Goal: Task Accomplishment & Management: Use online tool/utility

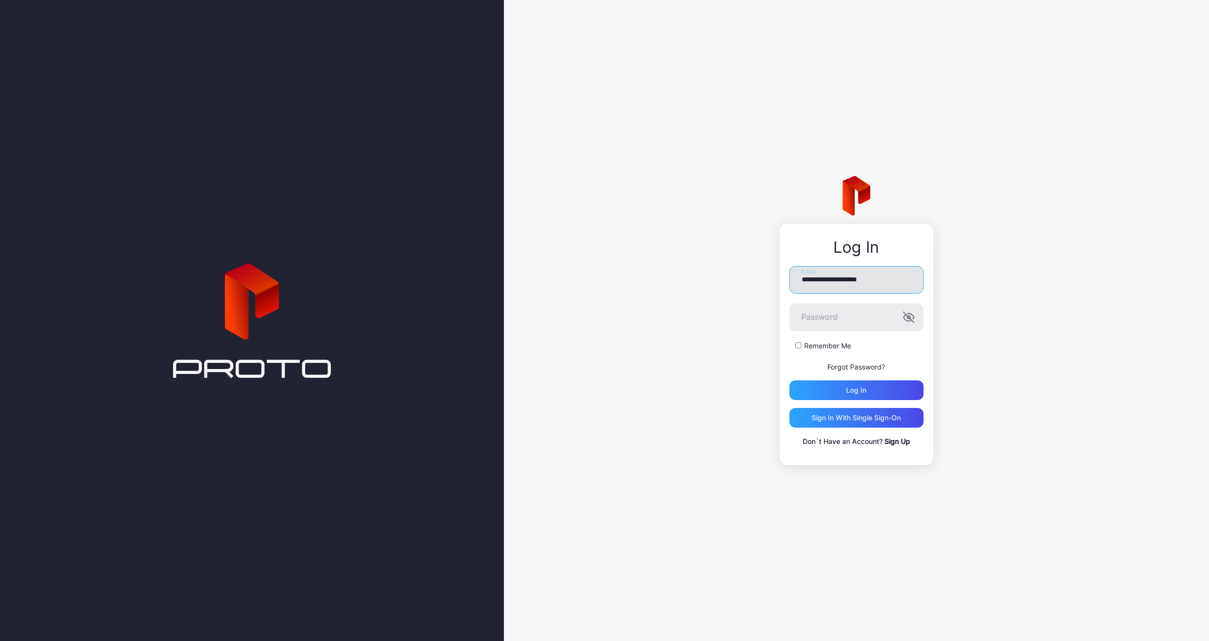
type input "**********"
click at [821, 343] on label "Remember Me" at bounding box center [827, 346] width 47 height 10
click at [838, 389] on div "Log in" at bounding box center [856, 391] width 134 height 20
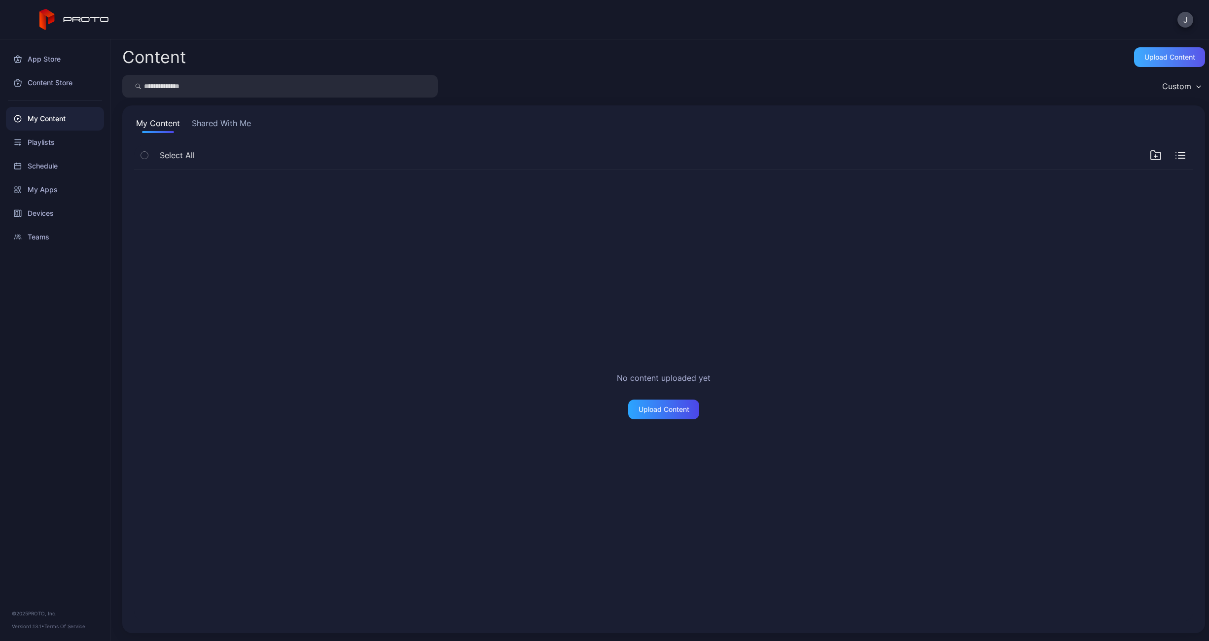
click at [1150, 56] on div "Upload Content" at bounding box center [1169, 57] width 51 height 8
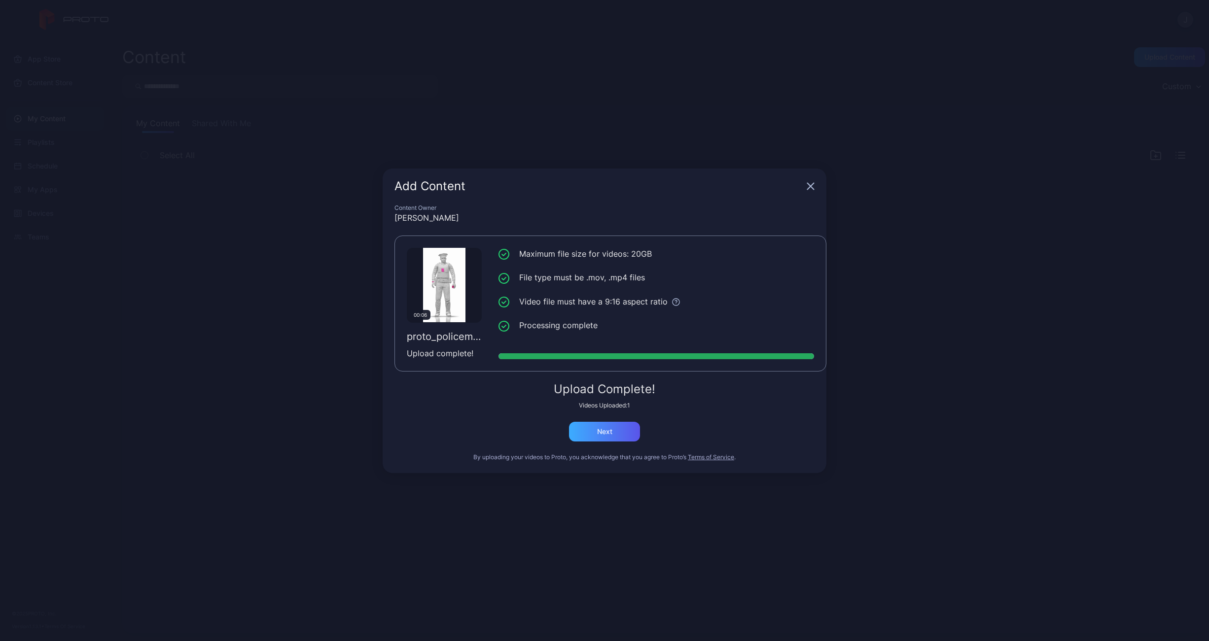
click at [602, 433] on div "Next" at bounding box center [604, 432] width 15 height 8
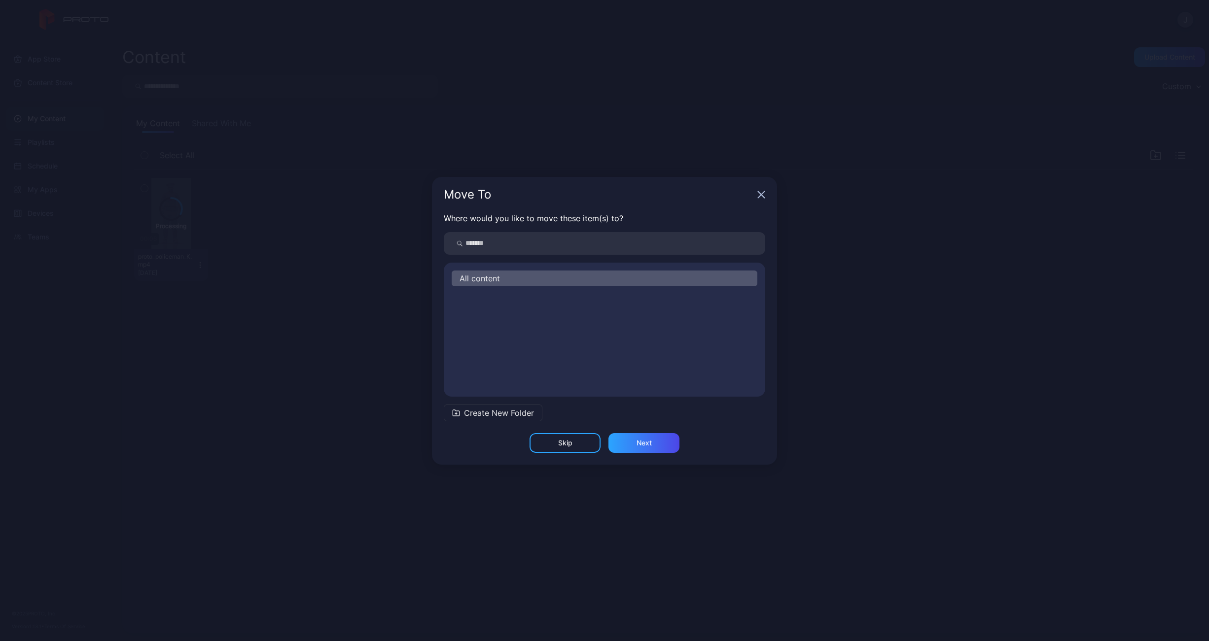
click at [476, 411] on span "Create New Folder" at bounding box center [499, 413] width 70 height 12
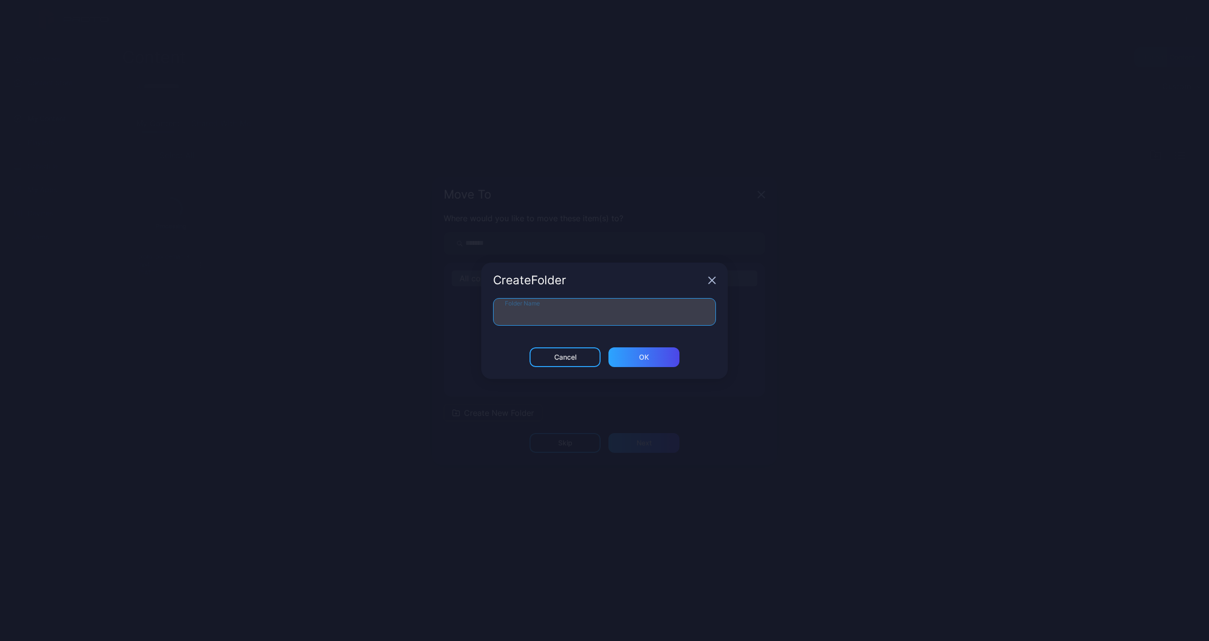
click at [534, 313] on input "Folder Name" at bounding box center [604, 312] width 223 height 28
type input "*"
type input "**********"
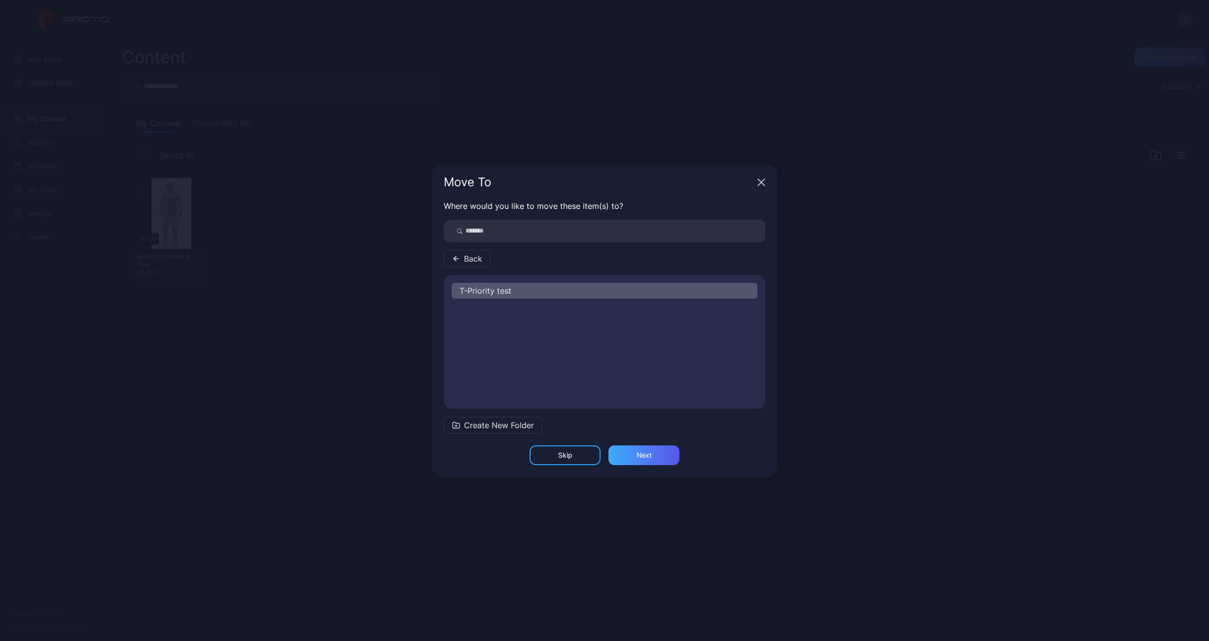
click at [651, 451] on div "Next" at bounding box center [643, 455] width 15 height 8
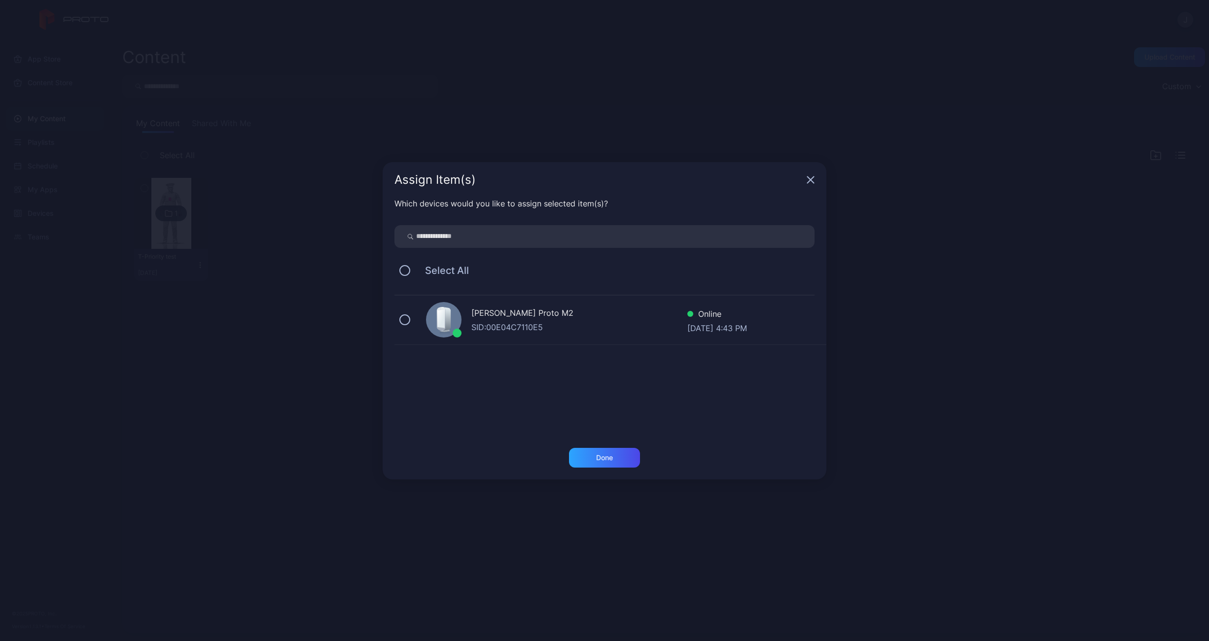
click at [490, 323] on div "SID: 00E04C7110E5" at bounding box center [579, 327] width 216 height 12
click at [609, 458] on div "Done" at bounding box center [604, 458] width 17 height 8
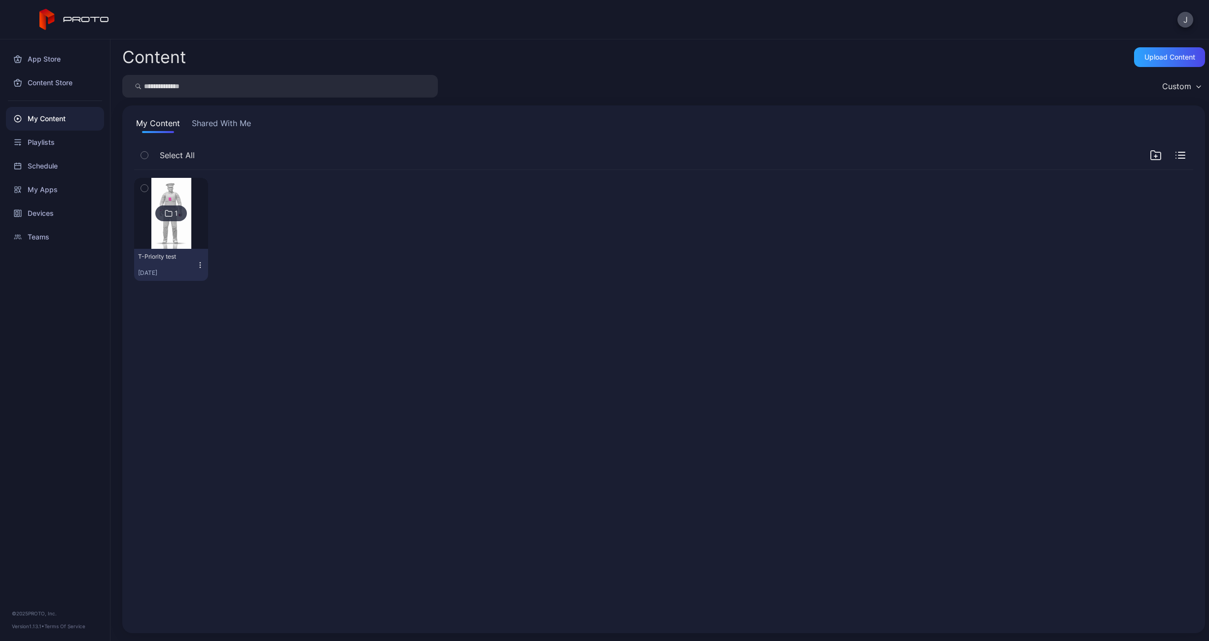
click at [168, 190] on img at bounding box center [171, 213] width 40 height 71
click at [168, 190] on div "J App Store Content Store My Content Playlists Schedule My Apps Devices Teams ©…" at bounding box center [604, 320] width 1209 height 641
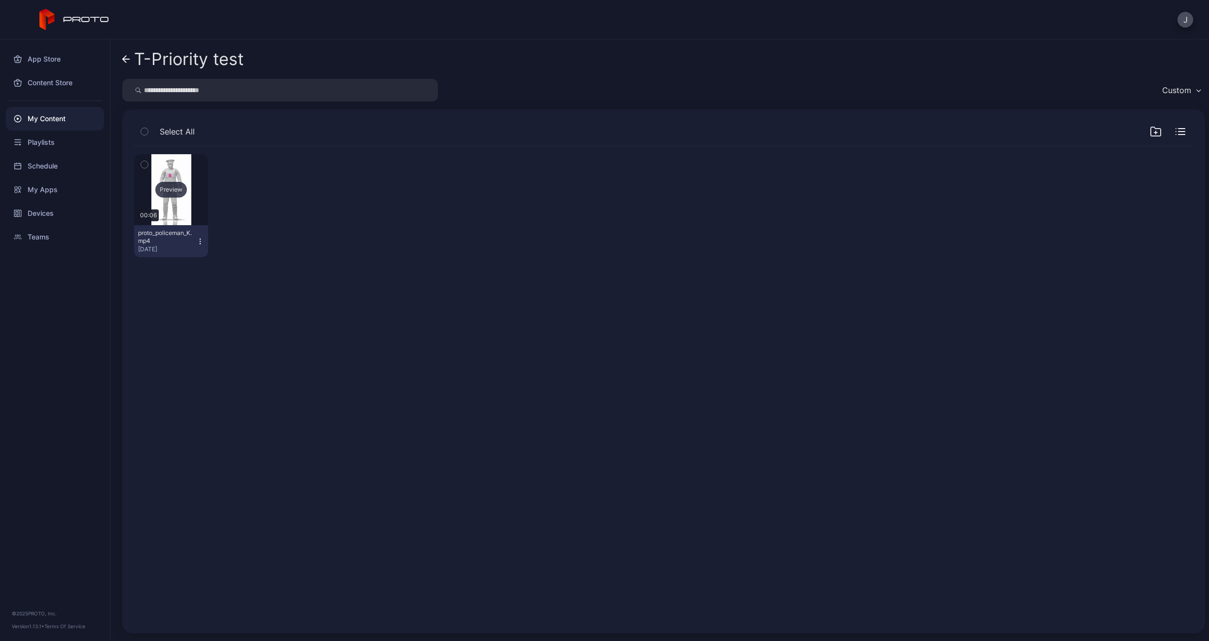
click at [167, 190] on div "Preview" at bounding box center [171, 190] width 32 height 16
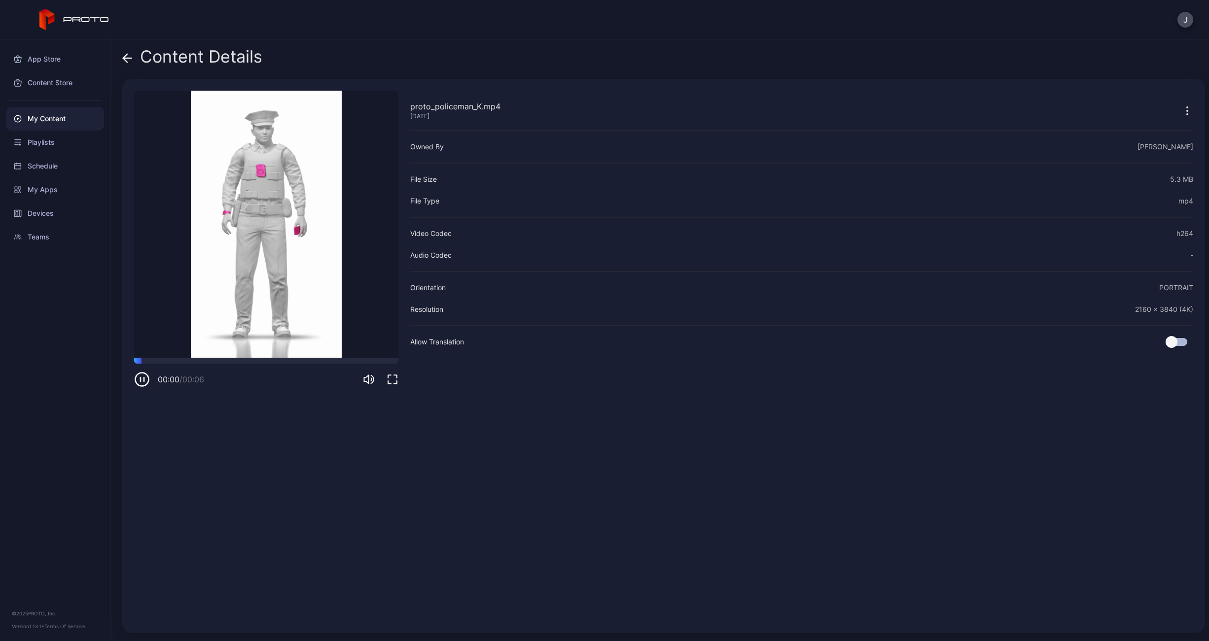
click at [242, 255] on video "Sorry, your browser doesn‘t support embedded videos" at bounding box center [266, 224] width 264 height 267
click at [255, 190] on video "Sorry, your browser doesn‘t support embedded videos" at bounding box center [266, 224] width 264 height 267
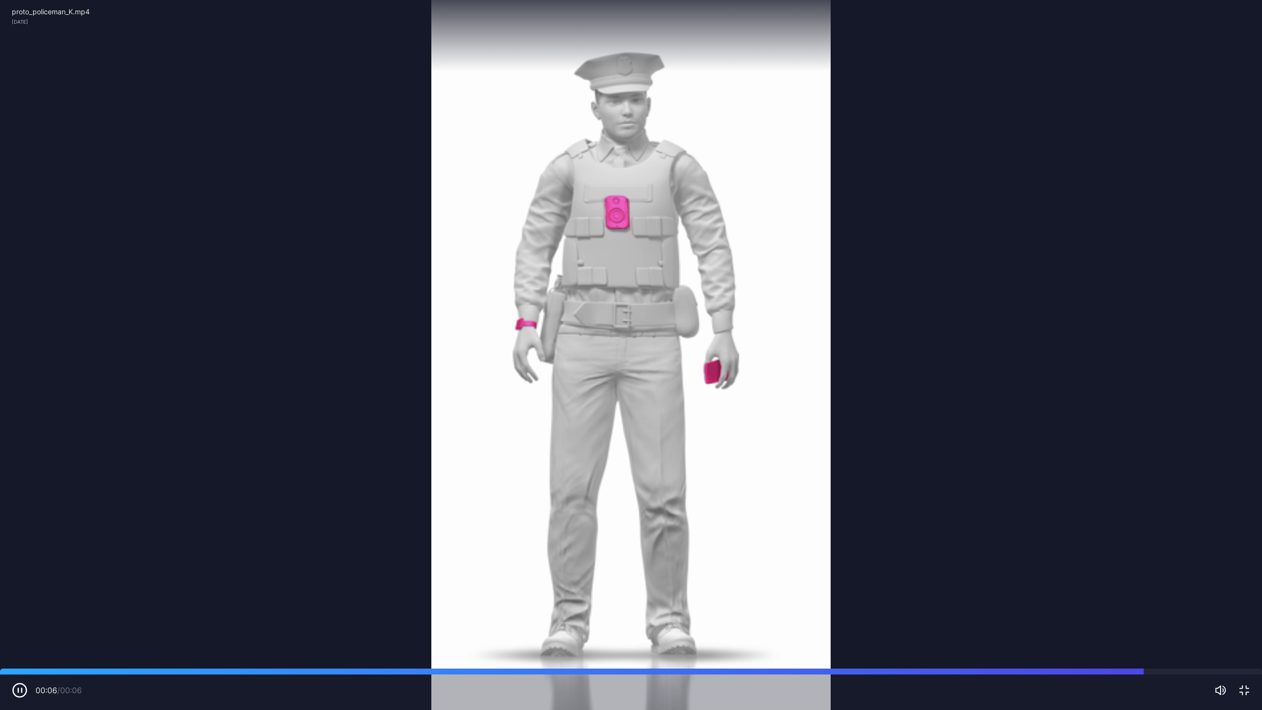
click at [1098, 60] on div "proto_policeman_K.mp4 Sep 15, 2025" at bounding box center [631, 35] width 1262 height 71
click at [681, 89] on video "Sorry, your browser doesn‘t support embedded videos" at bounding box center [631, 355] width 1262 height 710
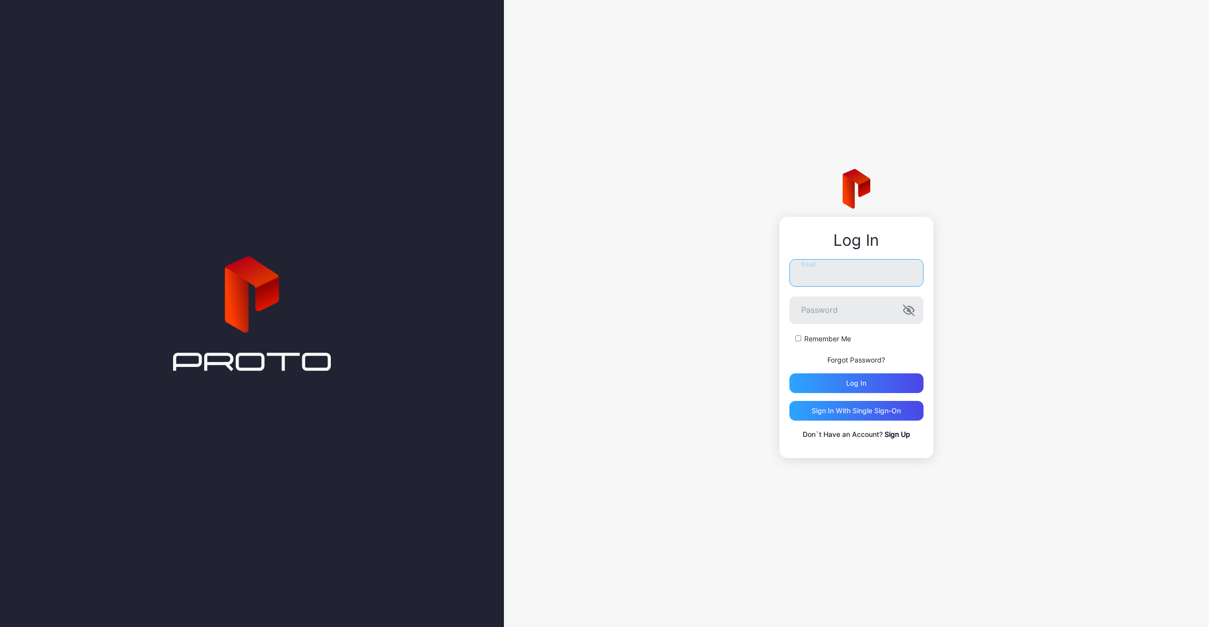
type input "**********"
click at [856, 383] on button "Log in" at bounding box center [856, 384] width 134 height 20
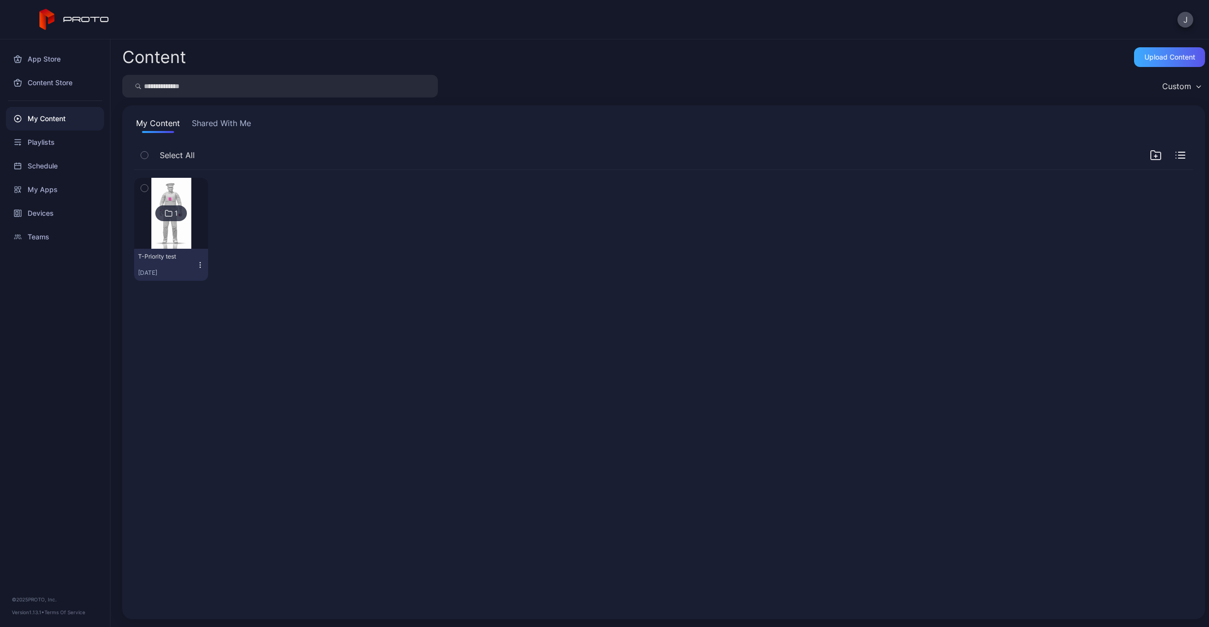
click at [1154, 61] on div "Upload Content" at bounding box center [1169, 57] width 71 height 20
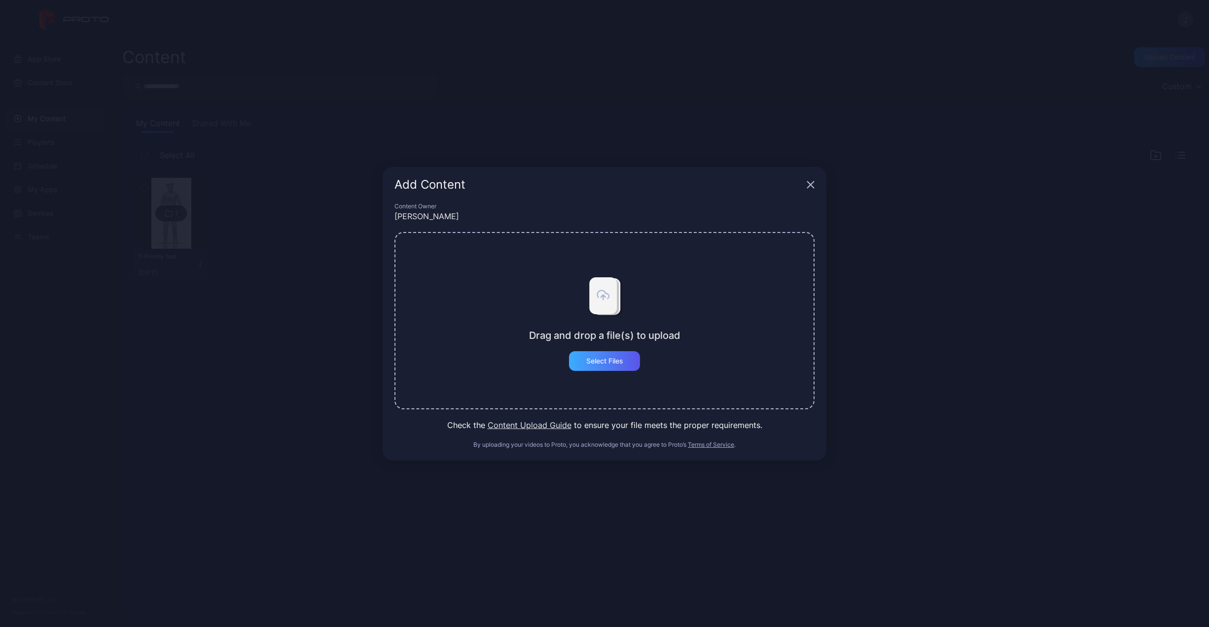
click at [621, 356] on div "Select Files" at bounding box center [604, 361] width 71 height 20
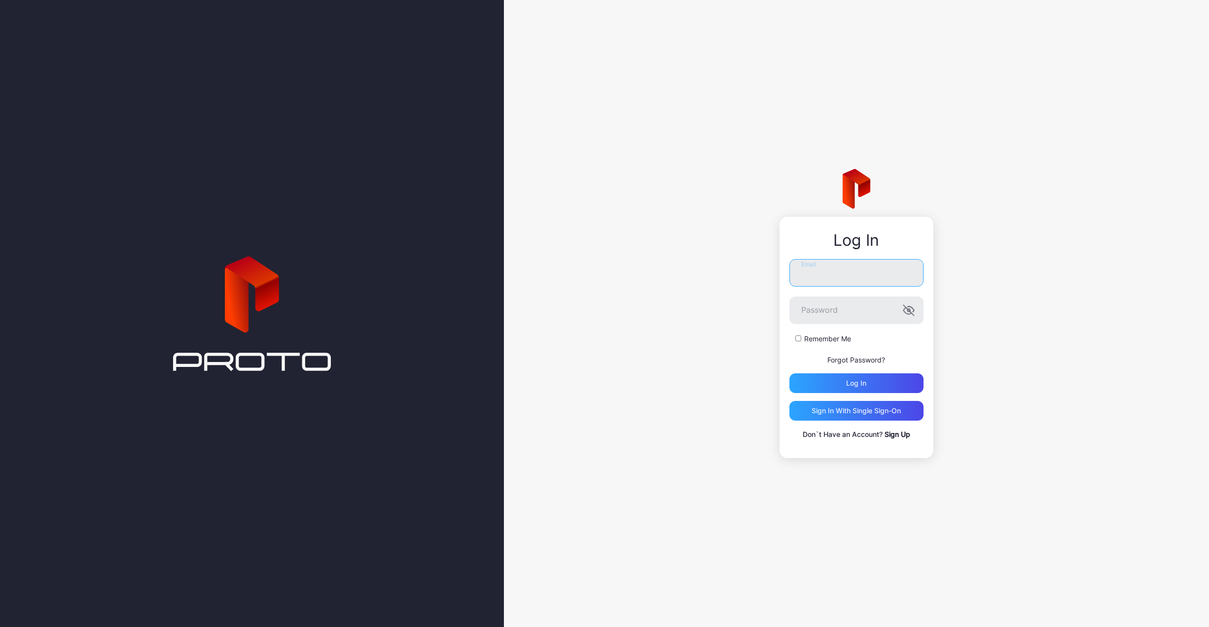
type input "**********"
click at [832, 380] on div "Log in" at bounding box center [856, 384] width 134 height 20
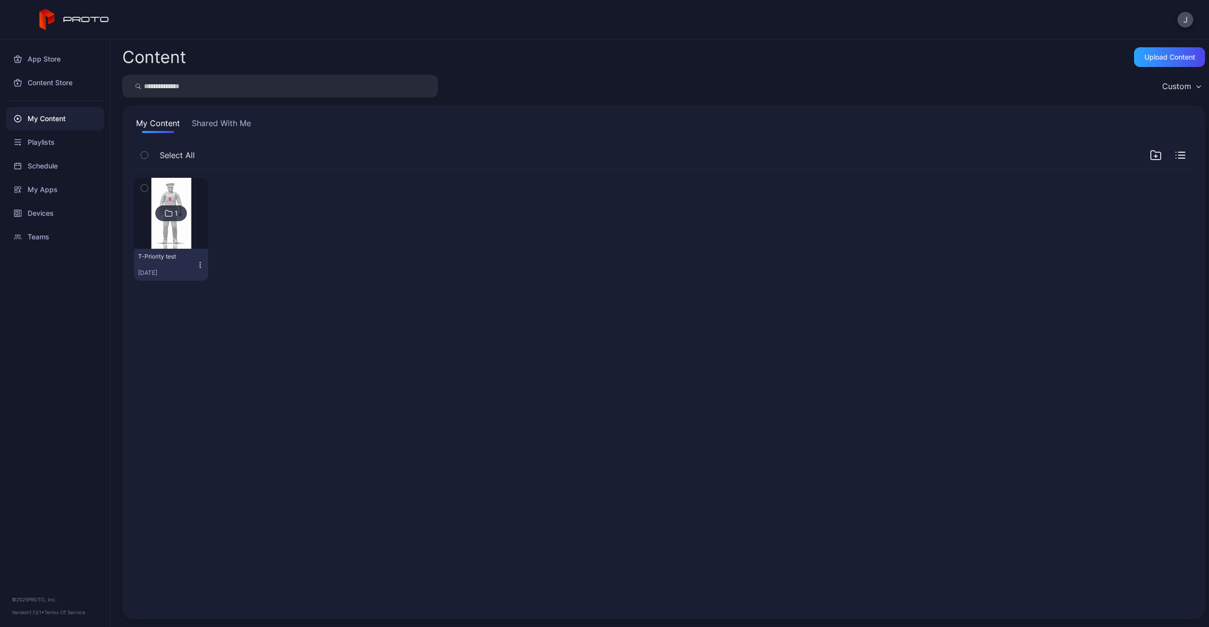
click at [177, 197] on img at bounding box center [171, 213] width 40 height 71
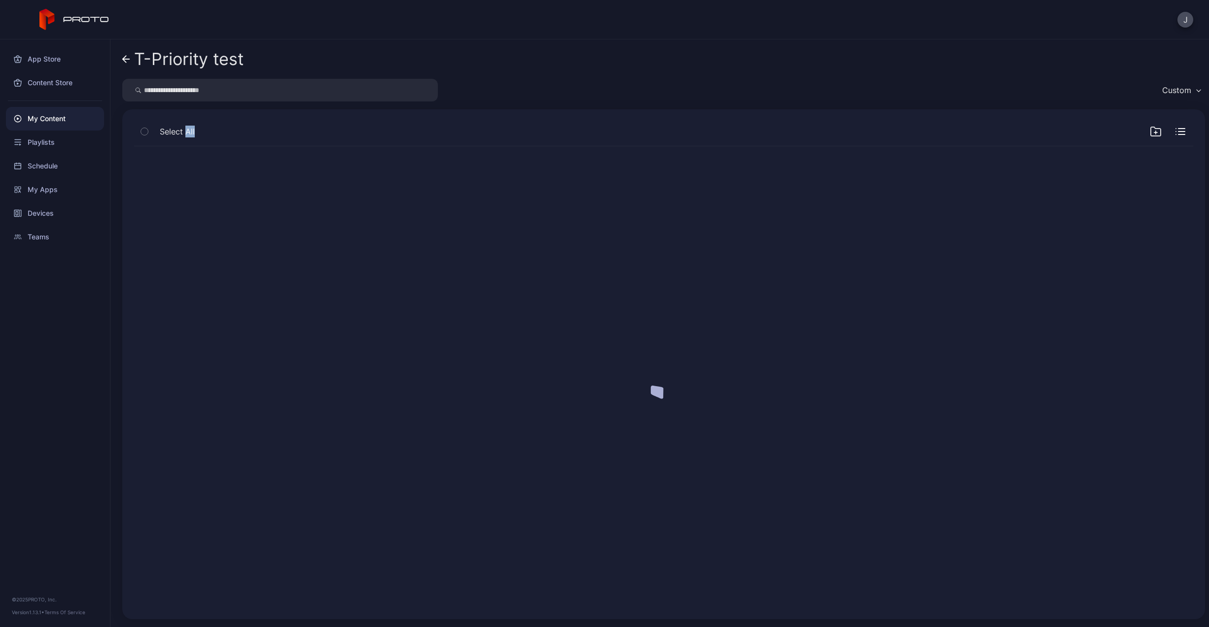
click at [177, 196] on div at bounding box center [663, 377] width 1075 height 477
click at [131, 60] on link "T-Priority test" at bounding box center [182, 59] width 121 height 24
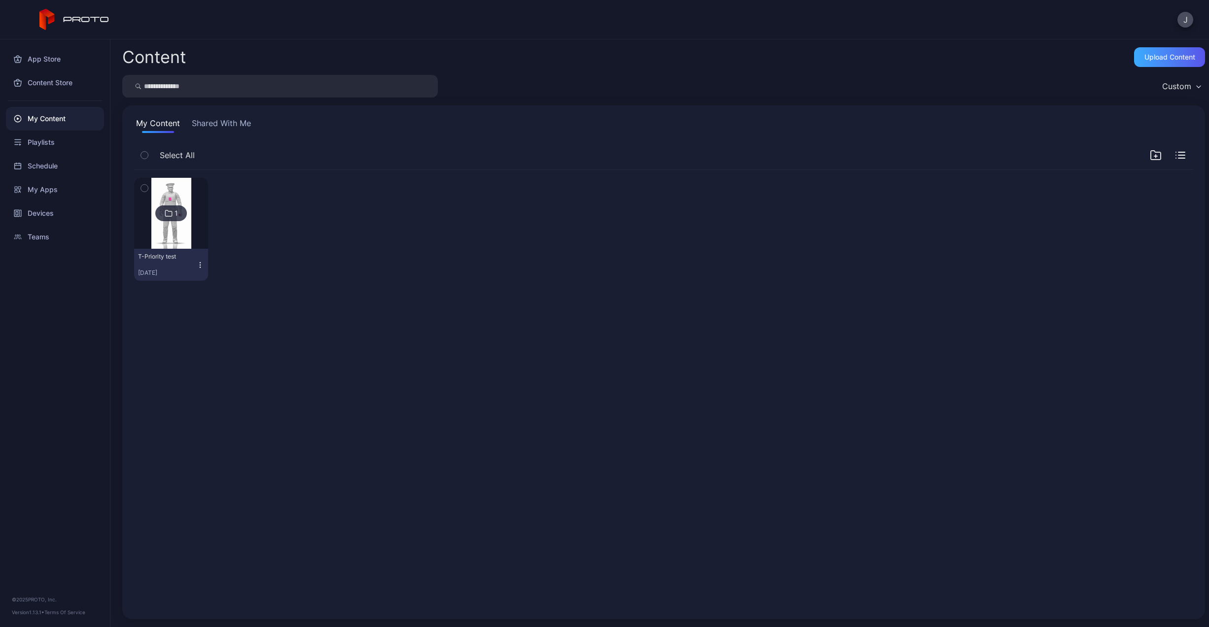
click at [1149, 55] on div "Upload Content" at bounding box center [1169, 57] width 51 height 8
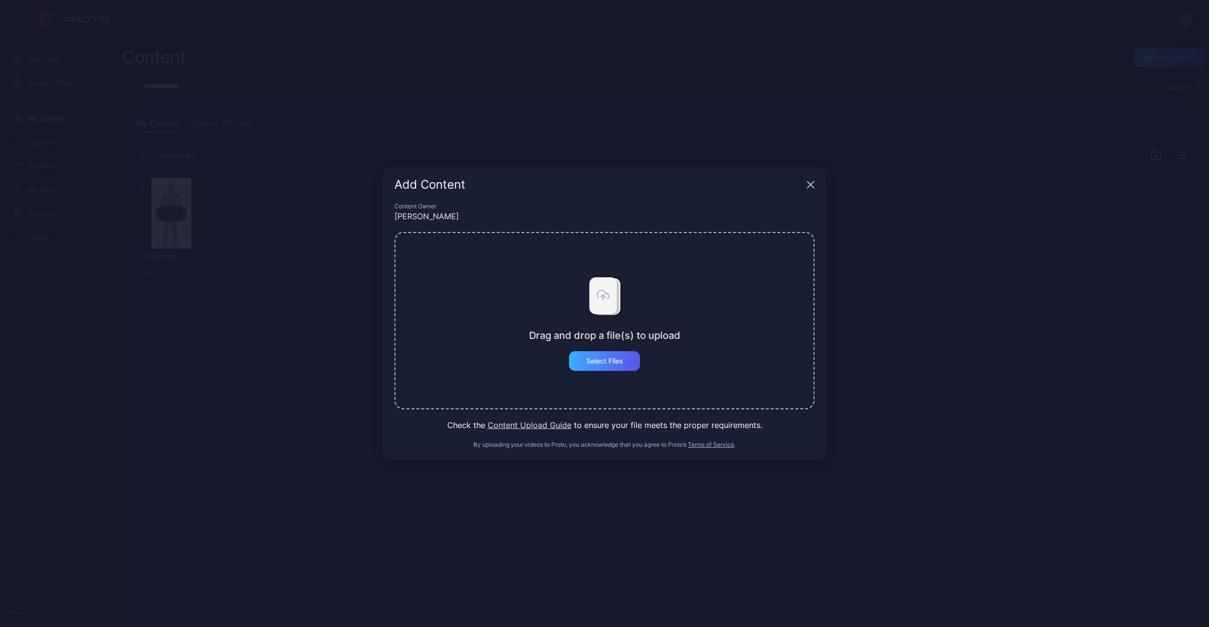
click at [610, 366] on div "Select Files" at bounding box center [604, 361] width 71 height 20
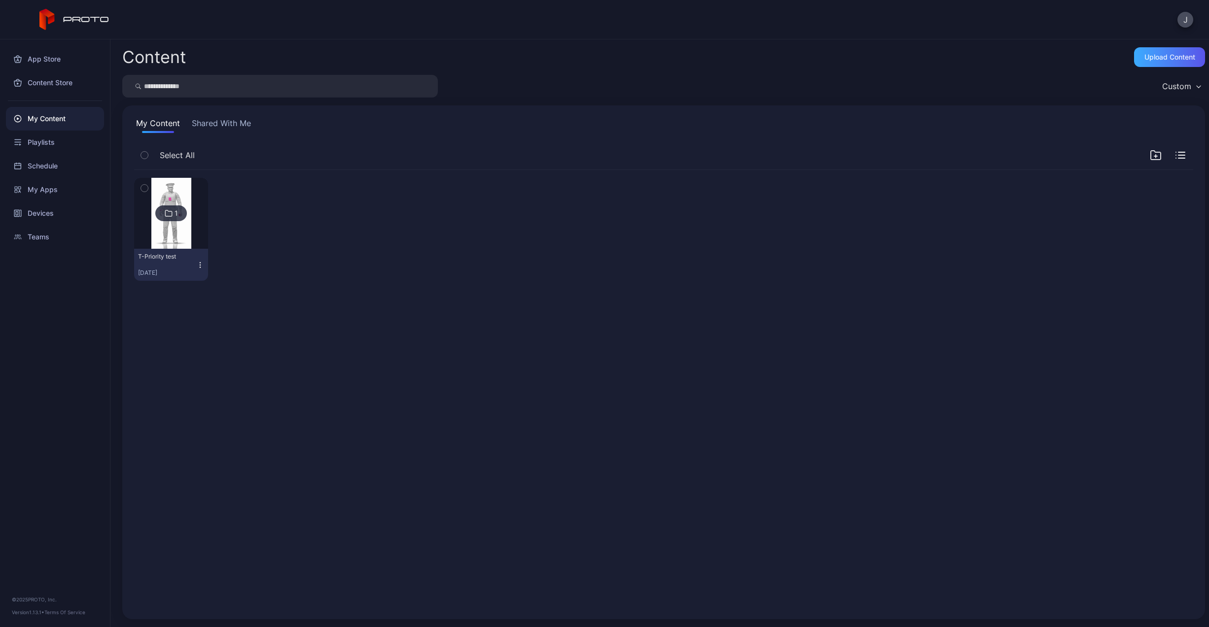
click at [1153, 48] on div "Upload Content" at bounding box center [1169, 57] width 71 height 20
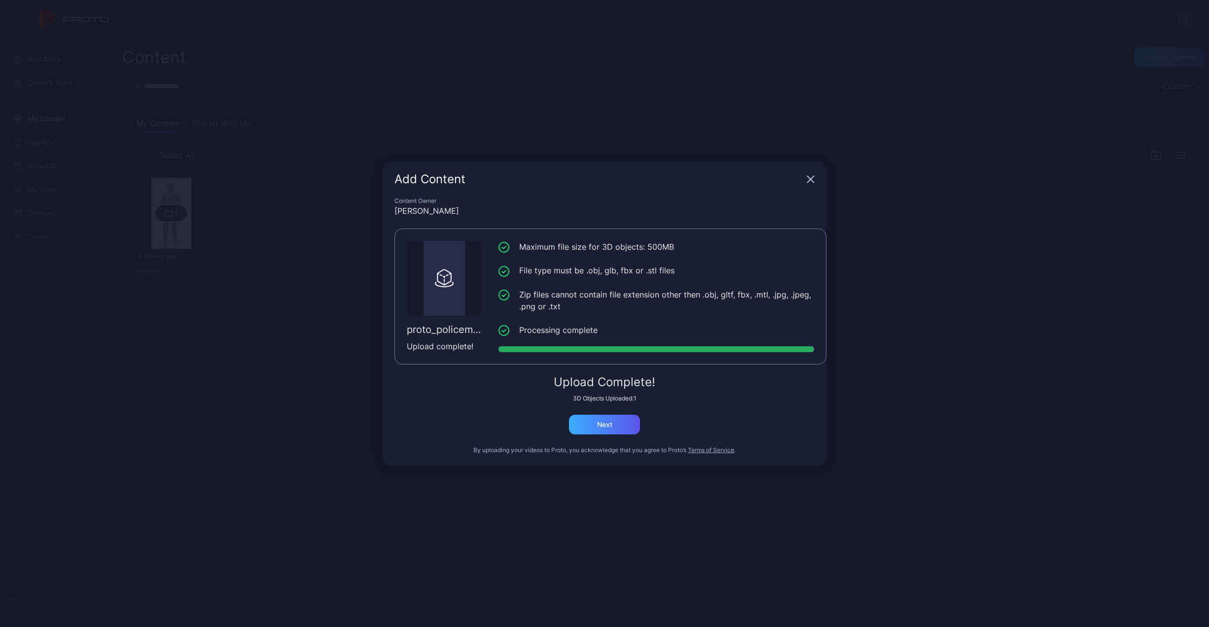
click at [590, 427] on div "Next" at bounding box center [604, 425] width 71 height 20
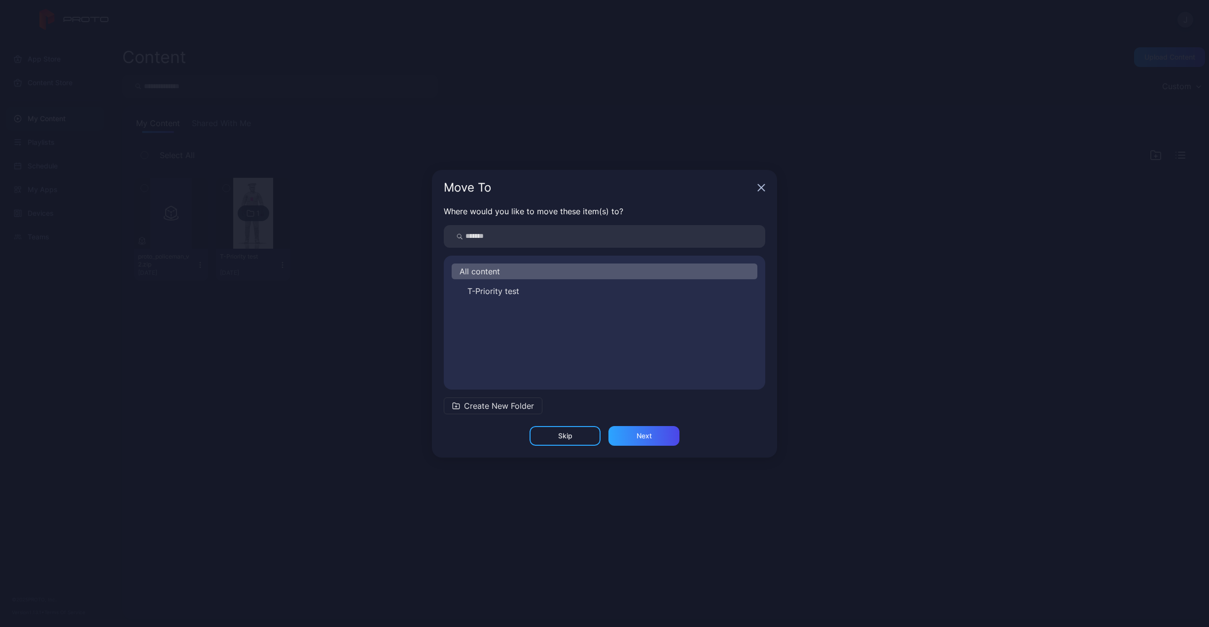
drag, startPoint x: 497, startPoint y: 292, endPoint x: 531, endPoint y: 329, distance: 49.9
click at [497, 292] on span "T-Priority test" at bounding box center [493, 291] width 52 height 12
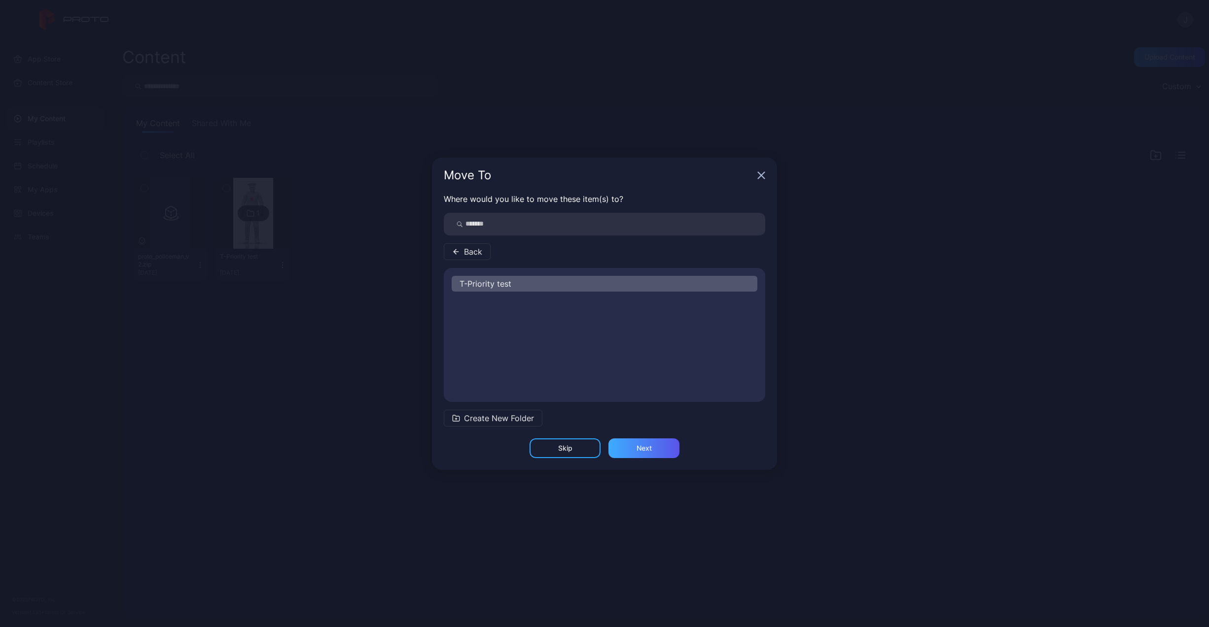
click at [634, 448] on div "Next" at bounding box center [643, 449] width 71 height 20
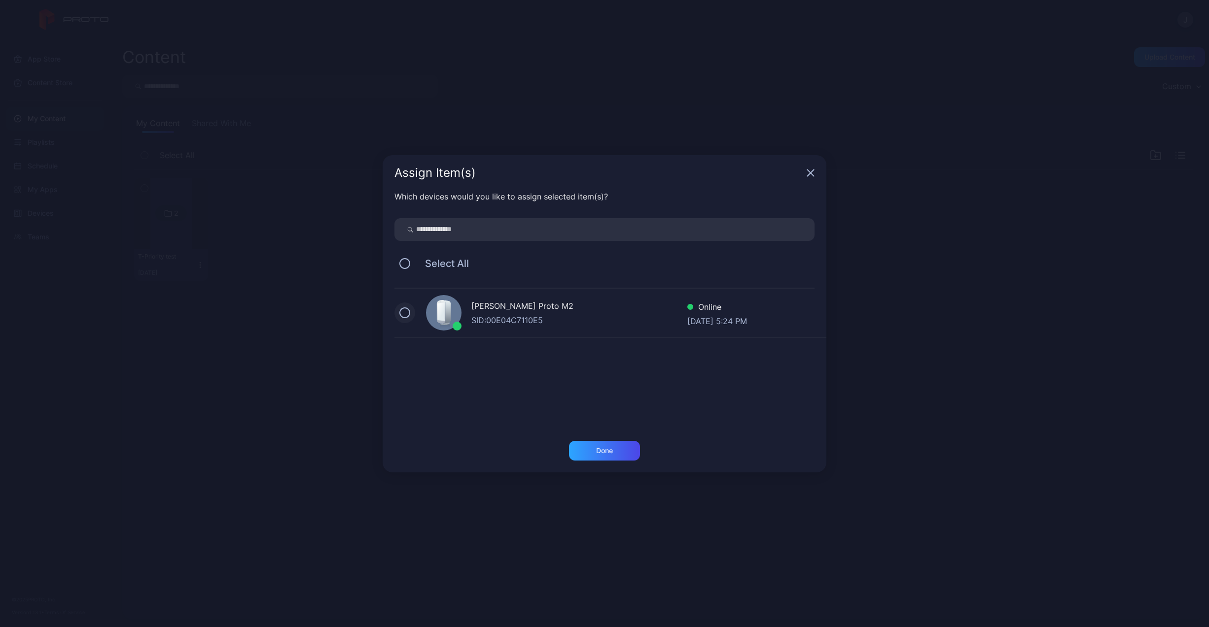
click at [408, 314] on button at bounding box center [404, 313] width 11 height 11
click at [609, 452] on div "Done" at bounding box center [604, 451] width 17 height 8
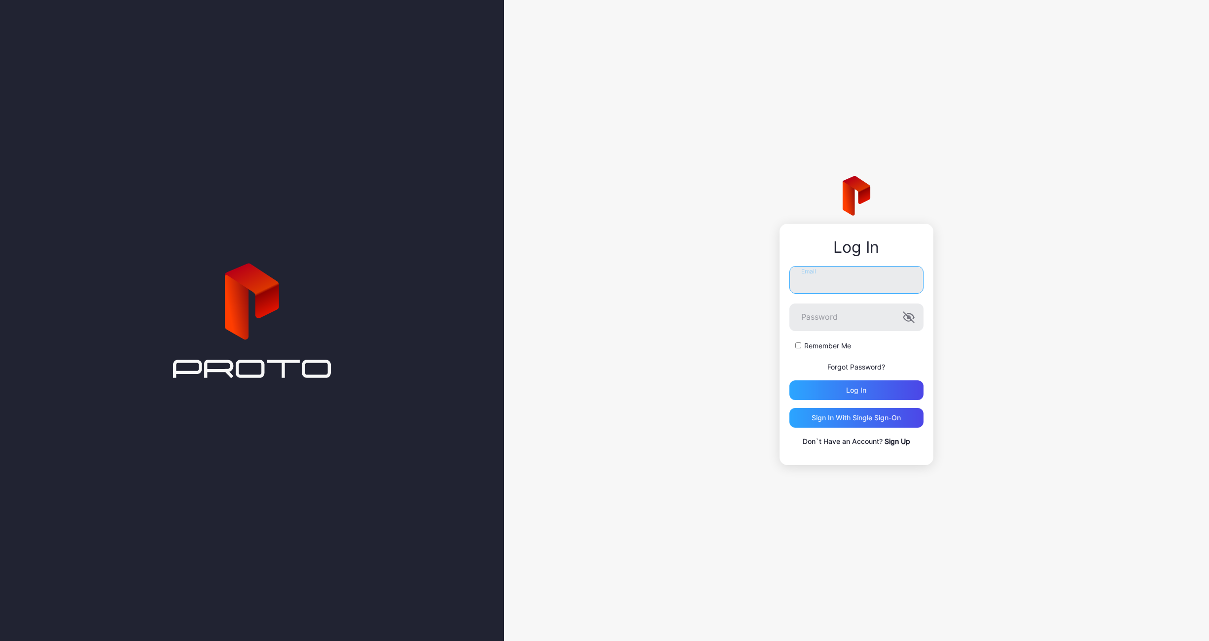
type input "**********"
click at [856, 390] on button "Log in" at bounding box center [856, 391] width 134 height 20
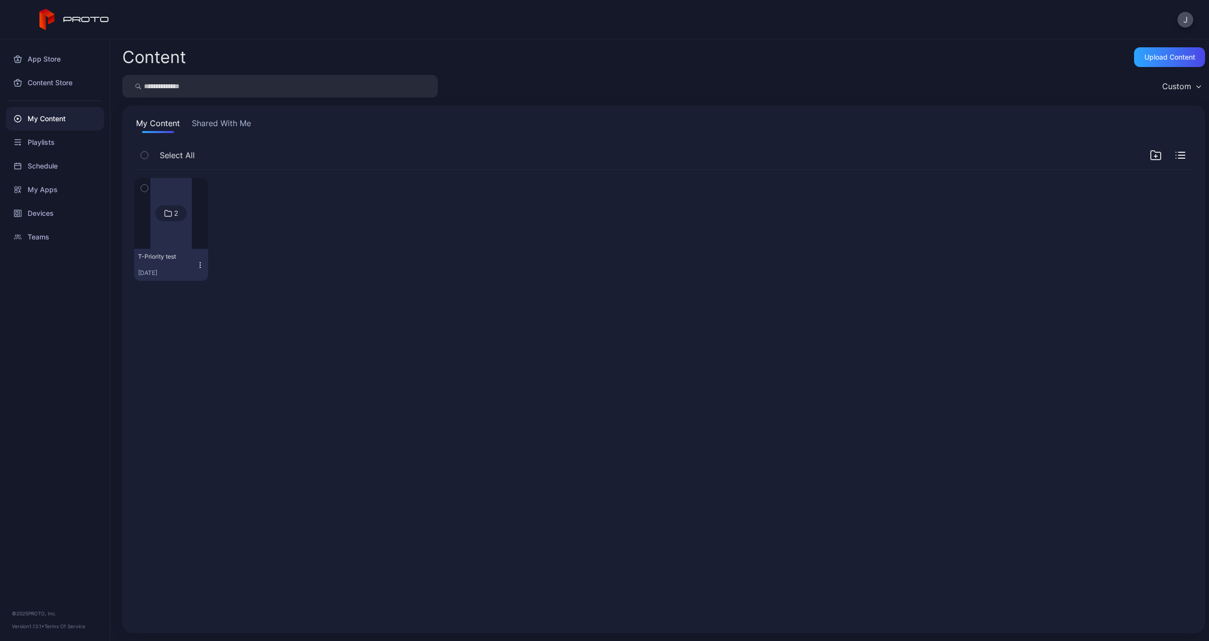
click at [178, 196] on div at bounding box center [170, 213] width 41 height 71
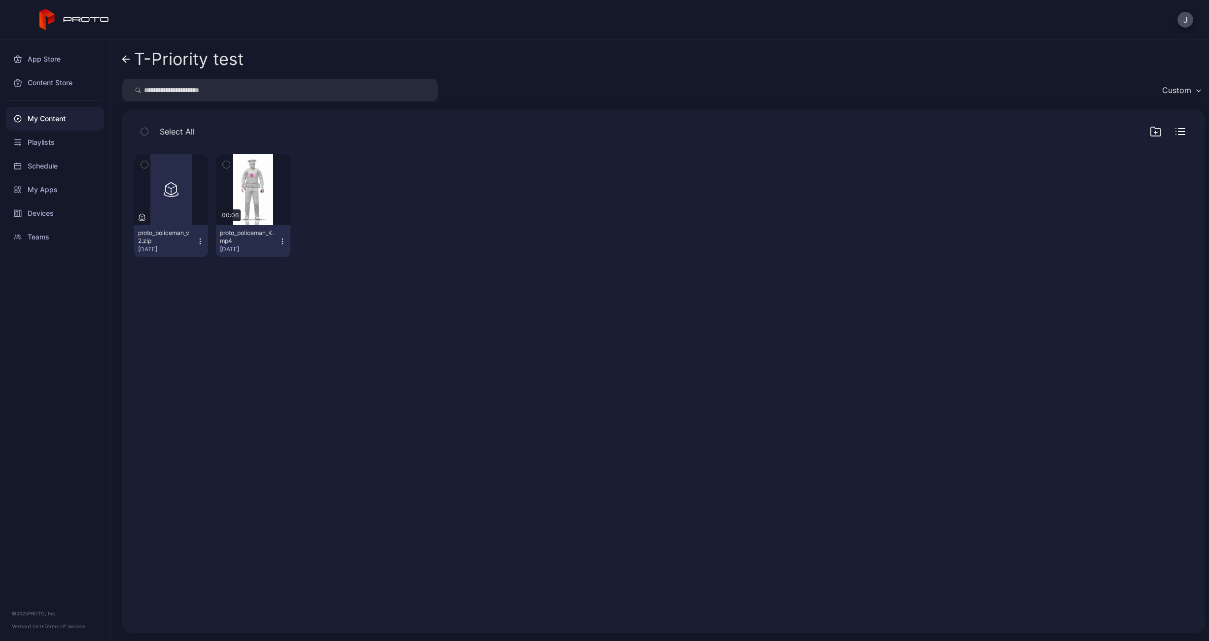
click at [281, 240] on icon "button" at bounding box center [282, 242] width 8 height 8
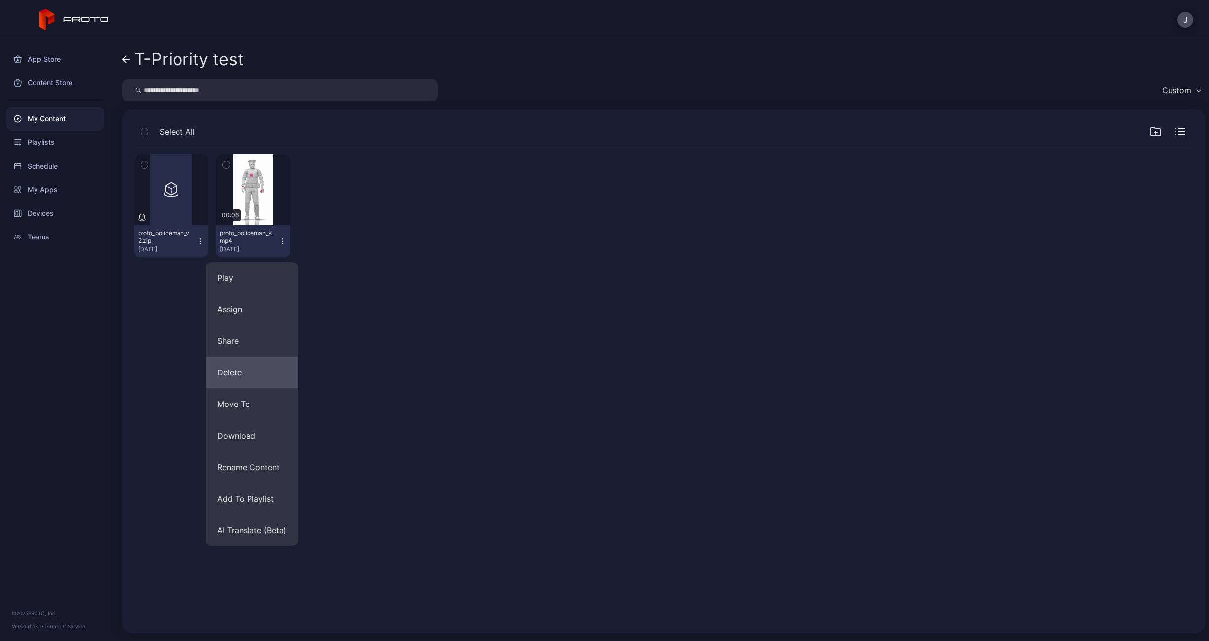
click at [236, 375] on button "Delete" at bounding box center [252, 373] width 93 height 32
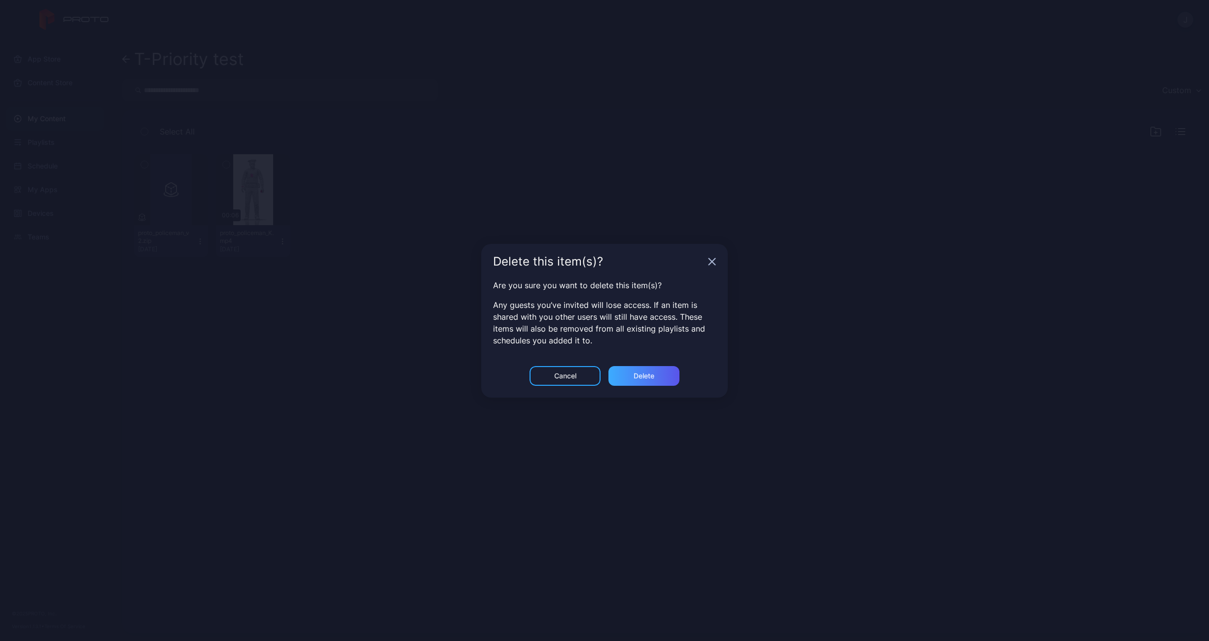
click at [647, 375] on div "Delete" at bounding box center [643, 376] width 21 height 8
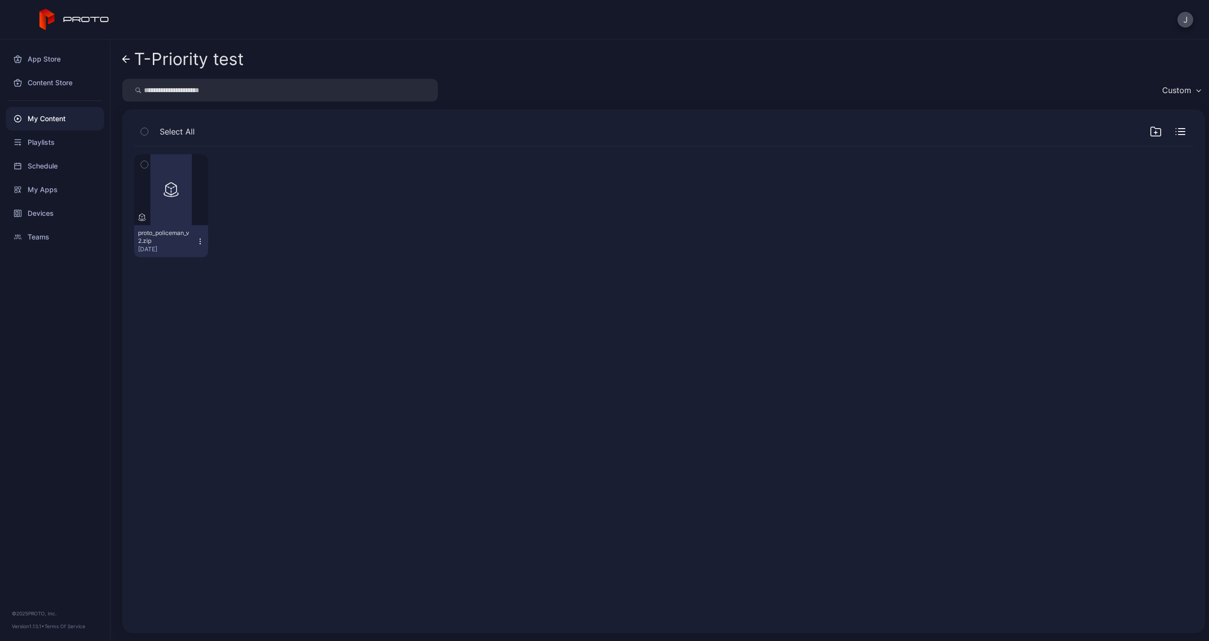
click at [128, 61] on icon at bounding box center [126, 59] width 8 height 8
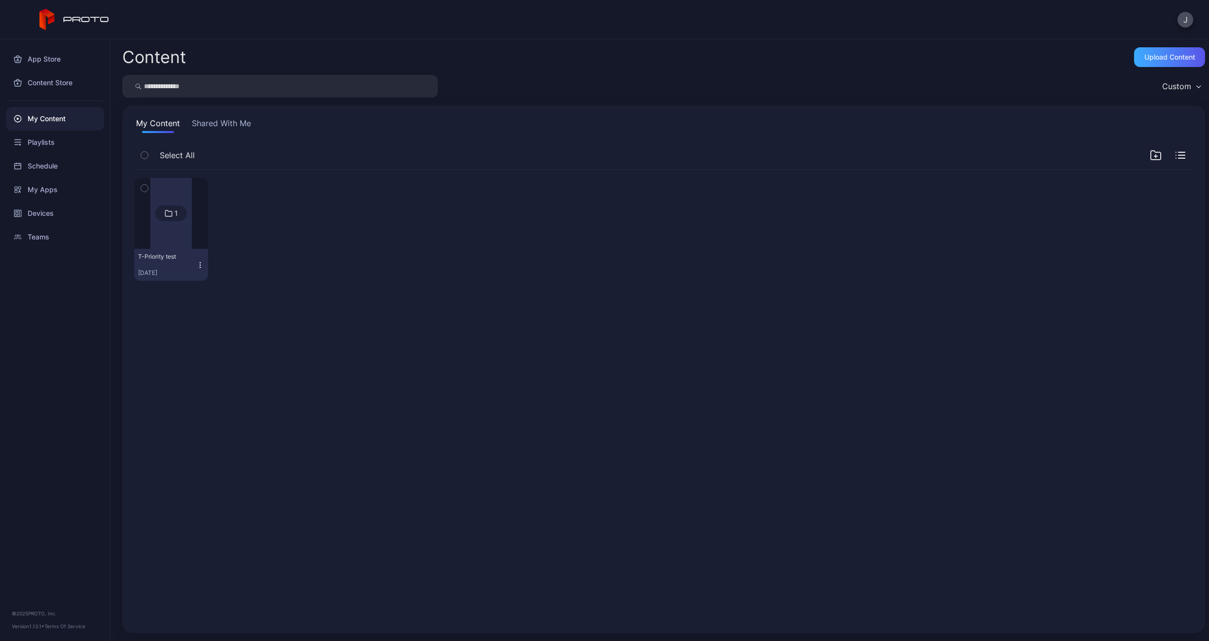
click at [1145, 55] on div "Upload Content" at bounding box center [1169, 57] width 51 height 8
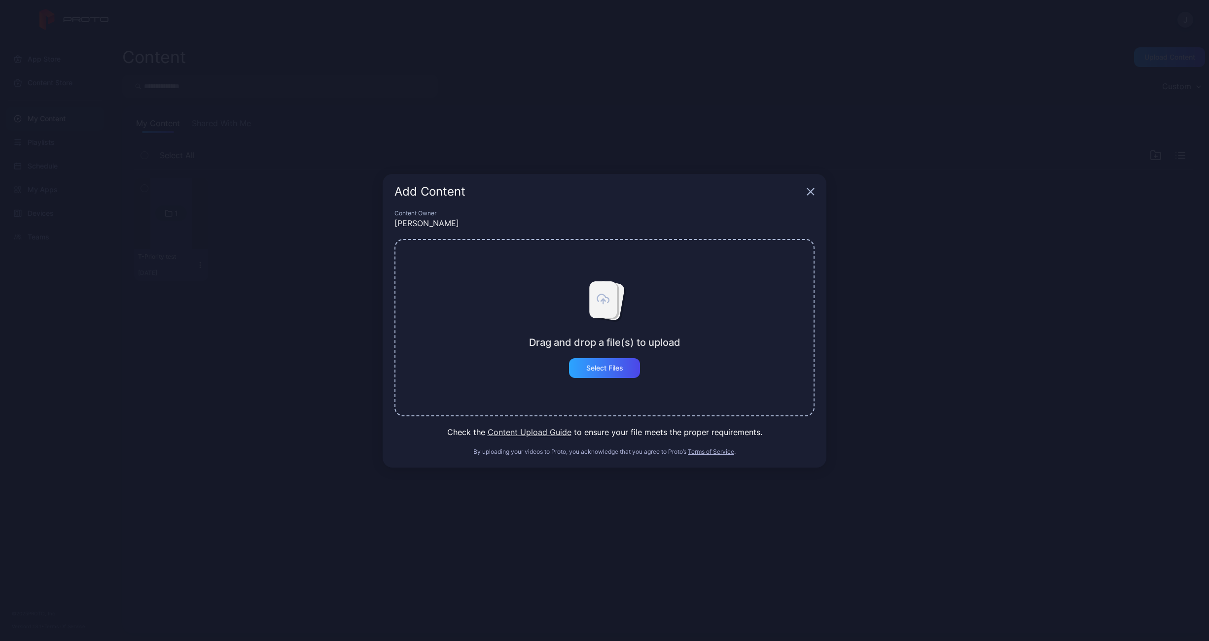
click at [615, 309] on icon at bounding box center [603, 299] width 28 height 37
click at [610, 372] on div "Select Files" at bounding box center [604, 368] width 71 height 20
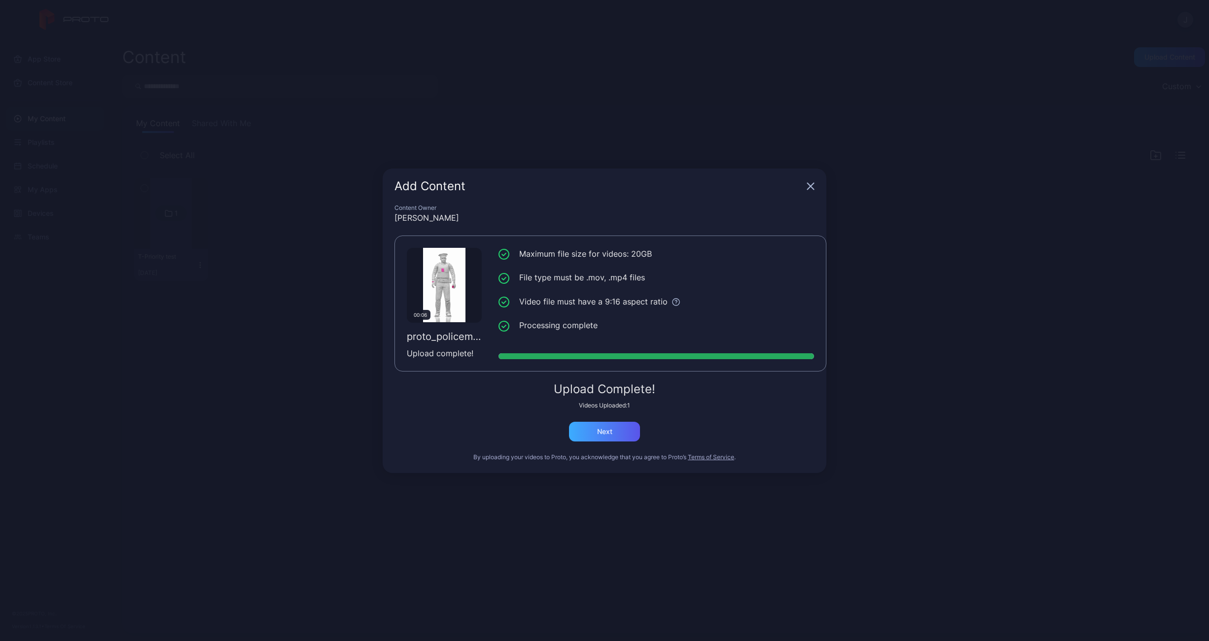
click at [605, 429] on div "Next" at bounding box center [604, 432] width 15 height 8
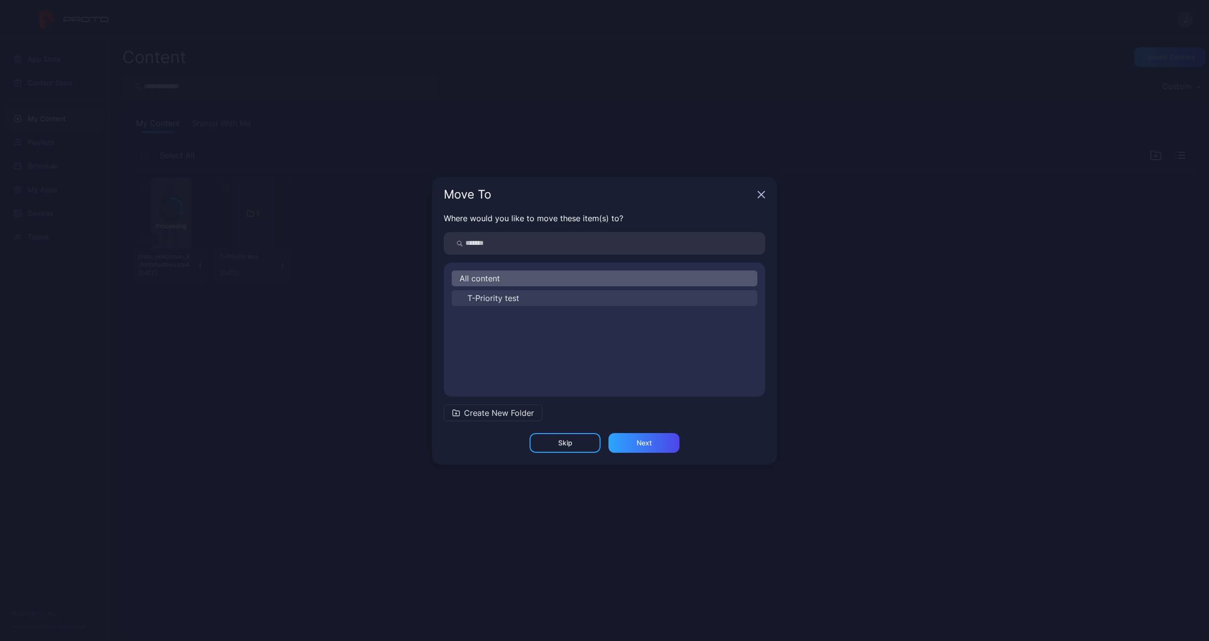
click at [495, 298] on span "T-Priority test" at bounding box center [493, 298] width 52 height 12
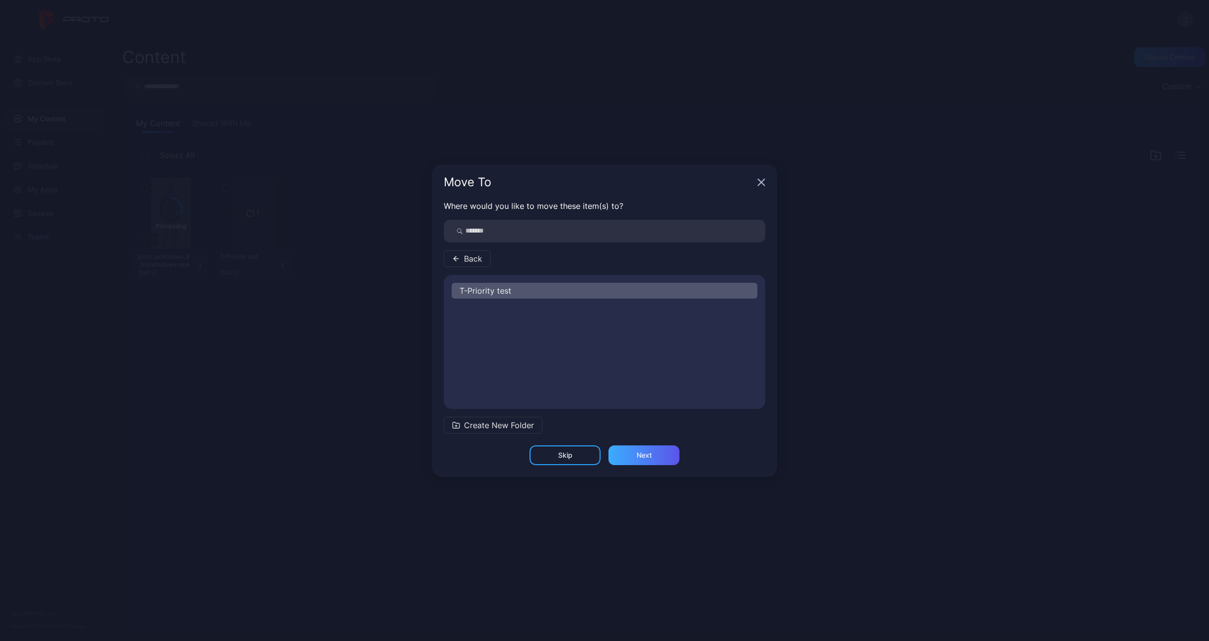
click at [647, 455] on div "Next" at bounding box center [643, 455] width 15 height 8
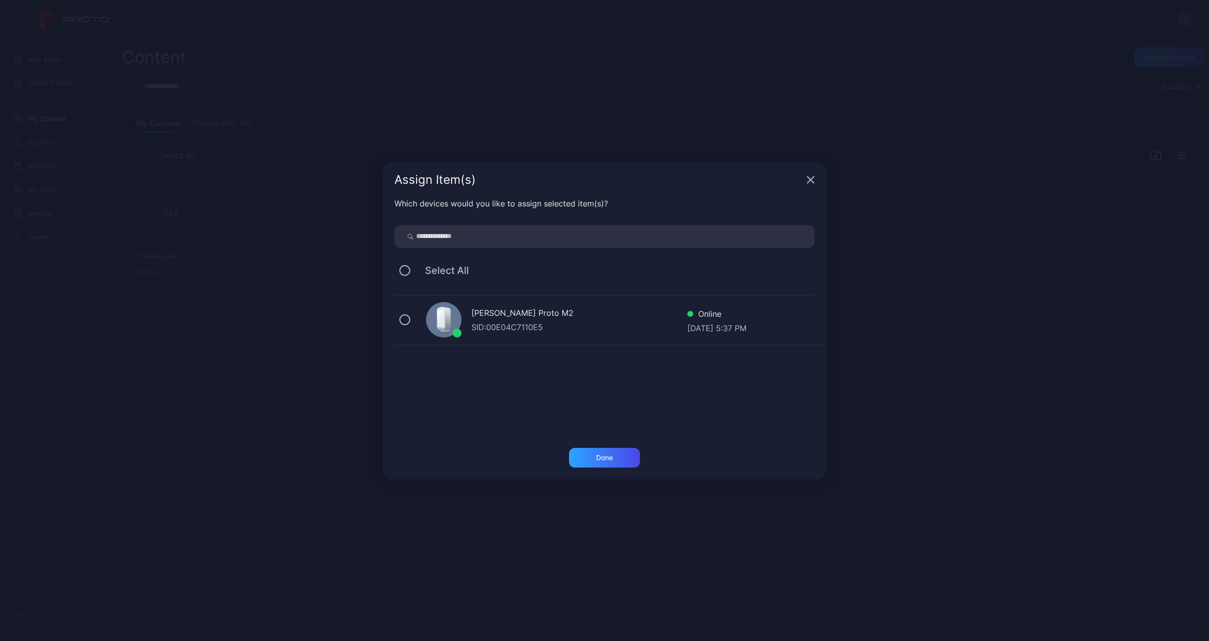
click at [496, 324] on div "SID: 00E04C7110E5" at bounding box center [579, 327] width 216 height 12
click at [617, 459] on div "Done" at bounding box center [604, 458] width 71 height 20
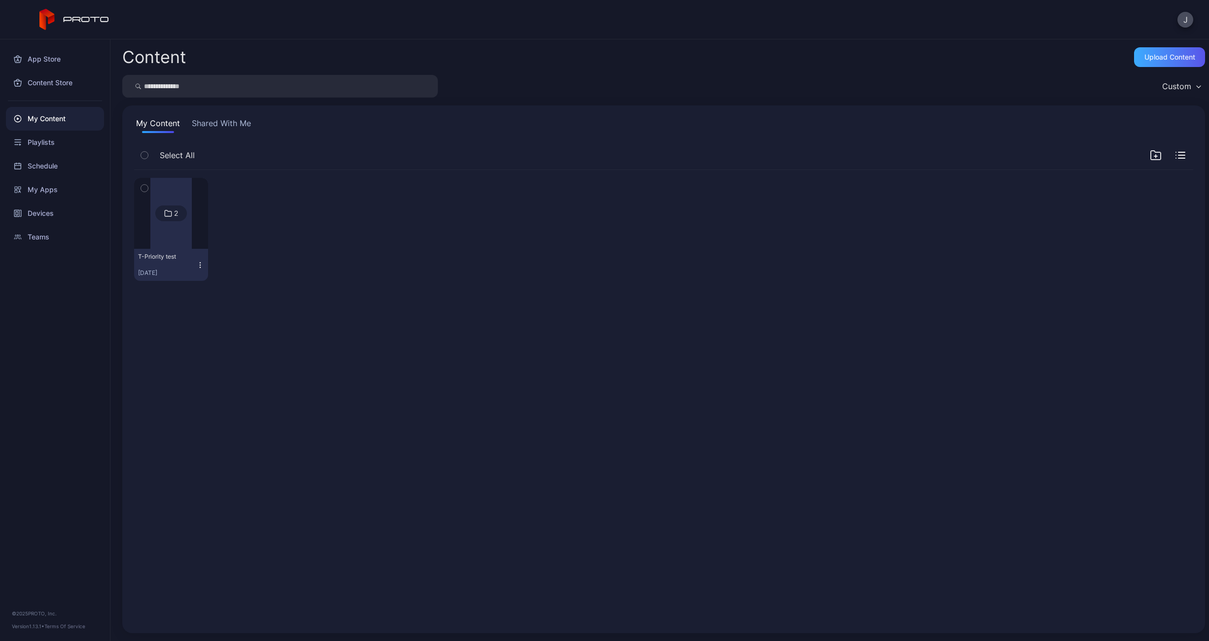
click at [1151, 56] on div "Upload Content" at bounding box center [1169, 57] width 51 height 8
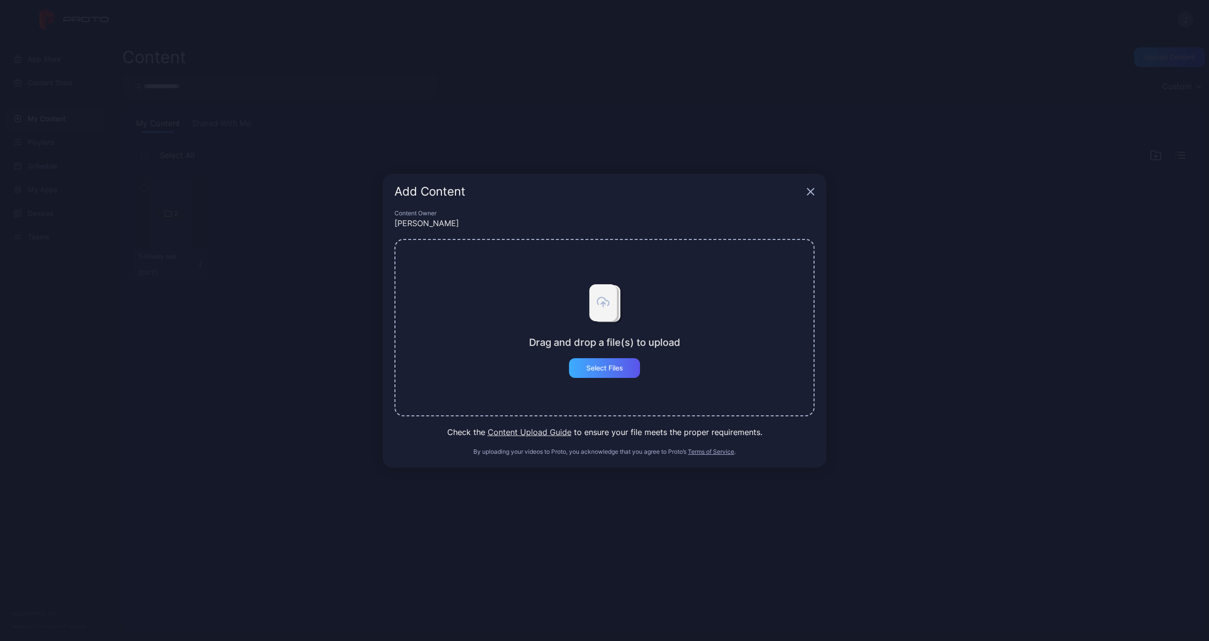
click at [607, 362] on div "Select Files" at bounding box center [604, 368] width 71 height 20
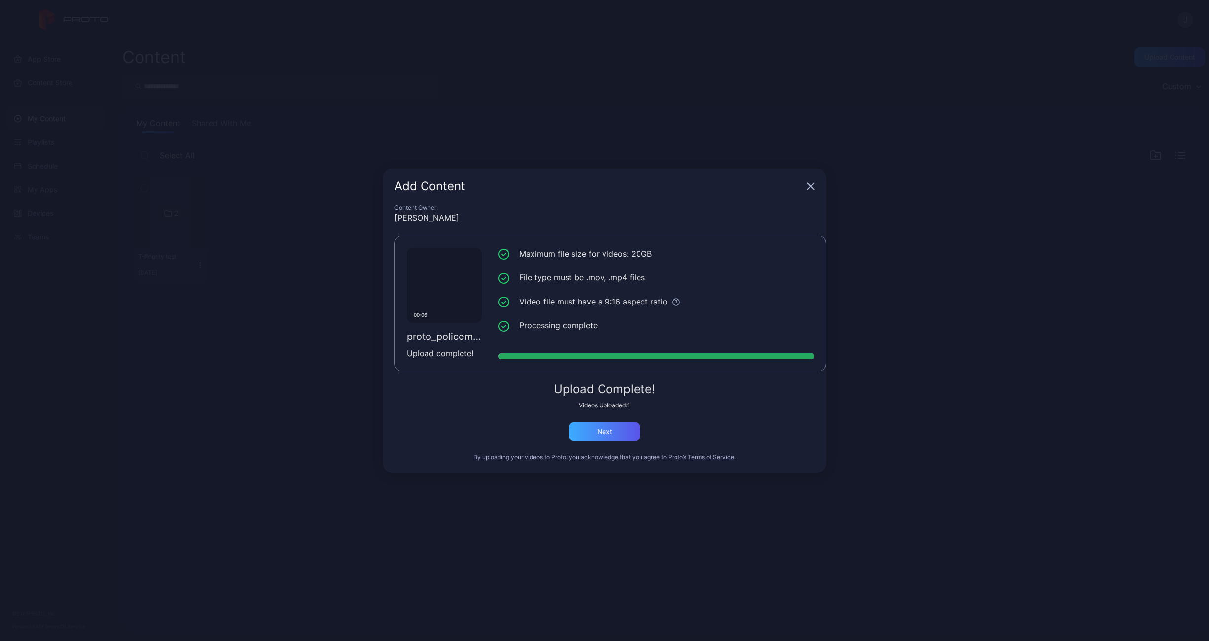
click at [603, 434] on div "Next" at bounding box center [604, 432] width 15 height 8
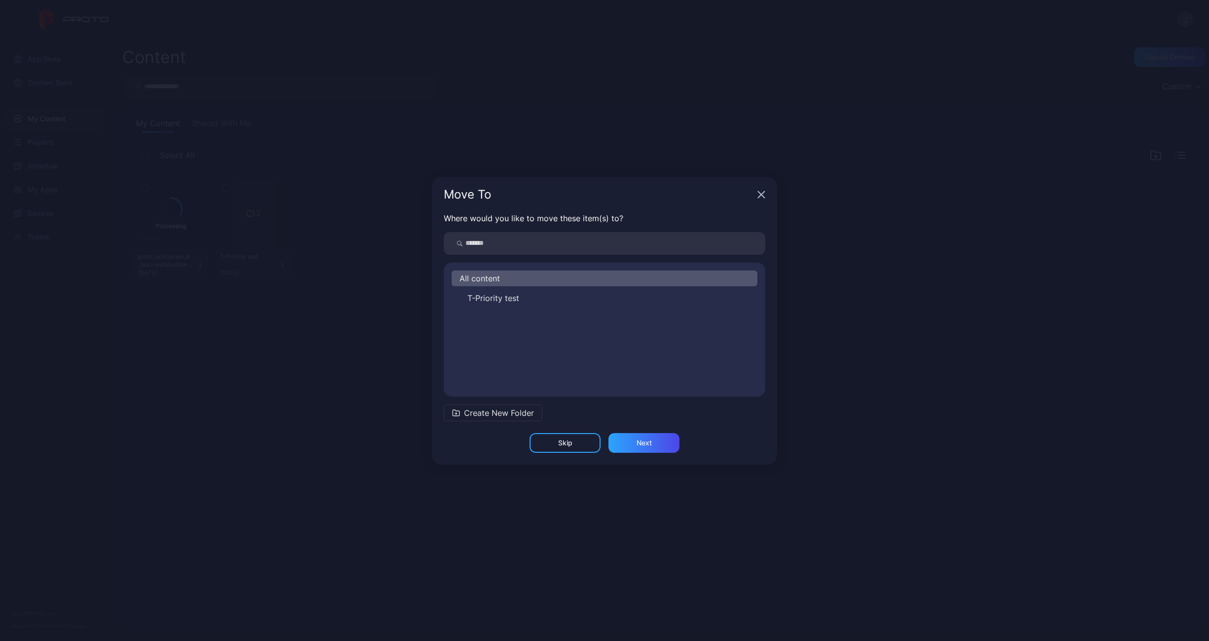
click at [480, 296] on span "T-Priority test" at bounding box center [493, 298] width 52 height 12
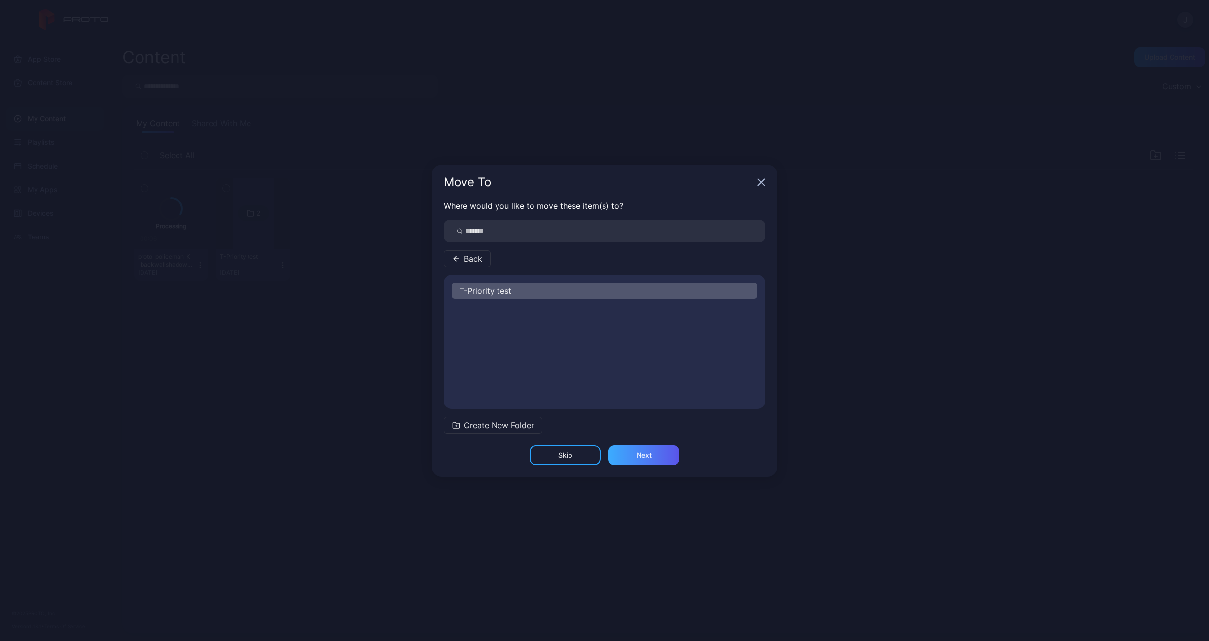
click at [641, 454] on div "Next" at bounding box center [643, 455] width 15 height 8
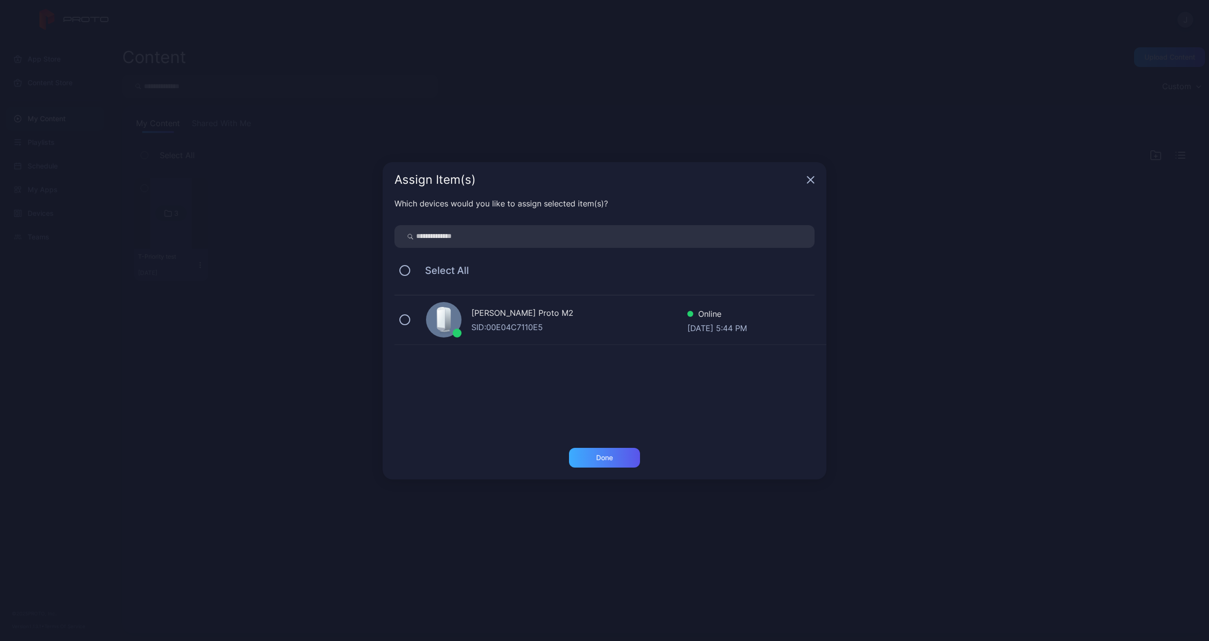
click at [611, 458] on div "Done" at bounding box center [604, 458] width 17 height 8
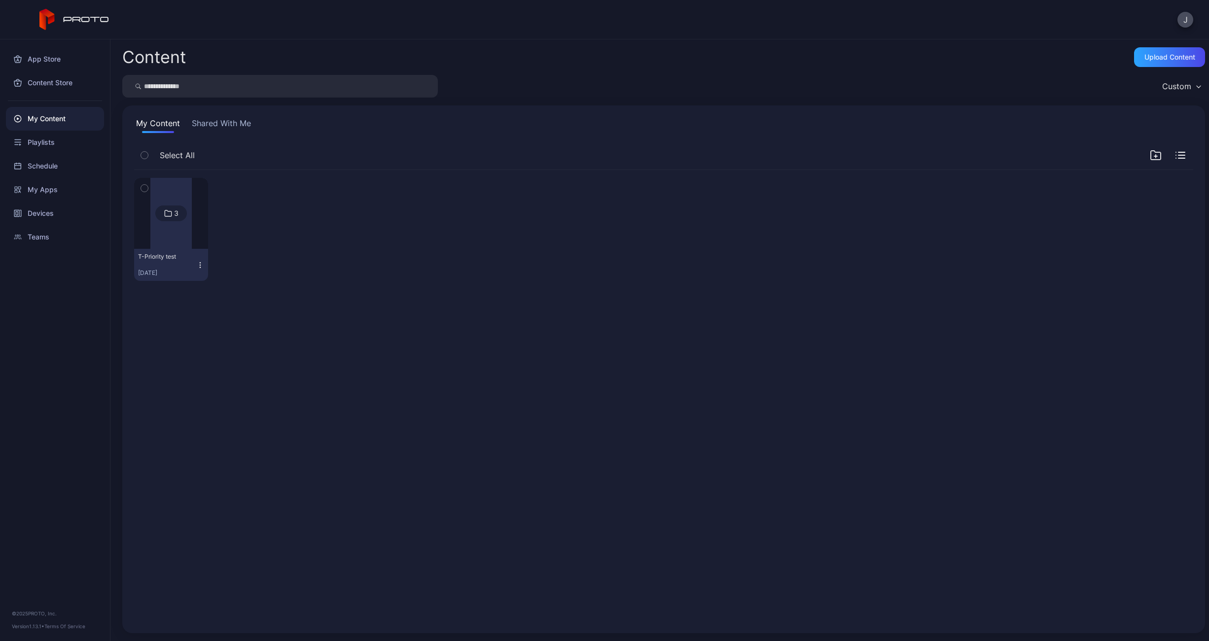
click at [166, 229] on div at bounding box center [170, 213] width 41 height 71
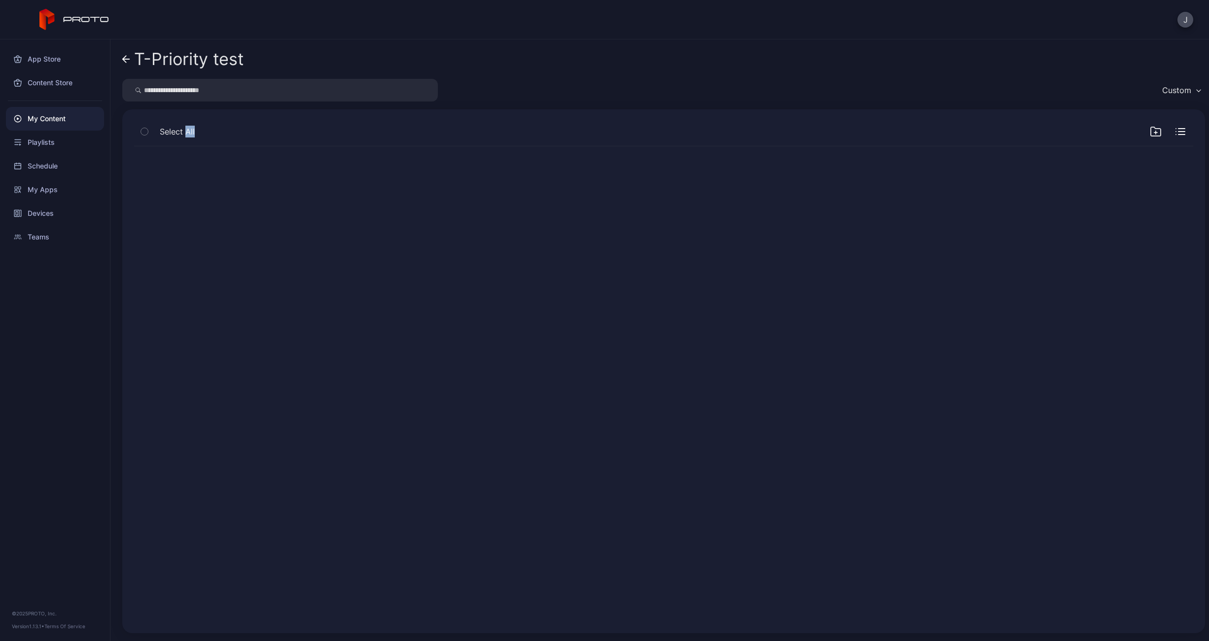
click at [166, 229] on div at bounding box center [663, 384] width 1075 height 491
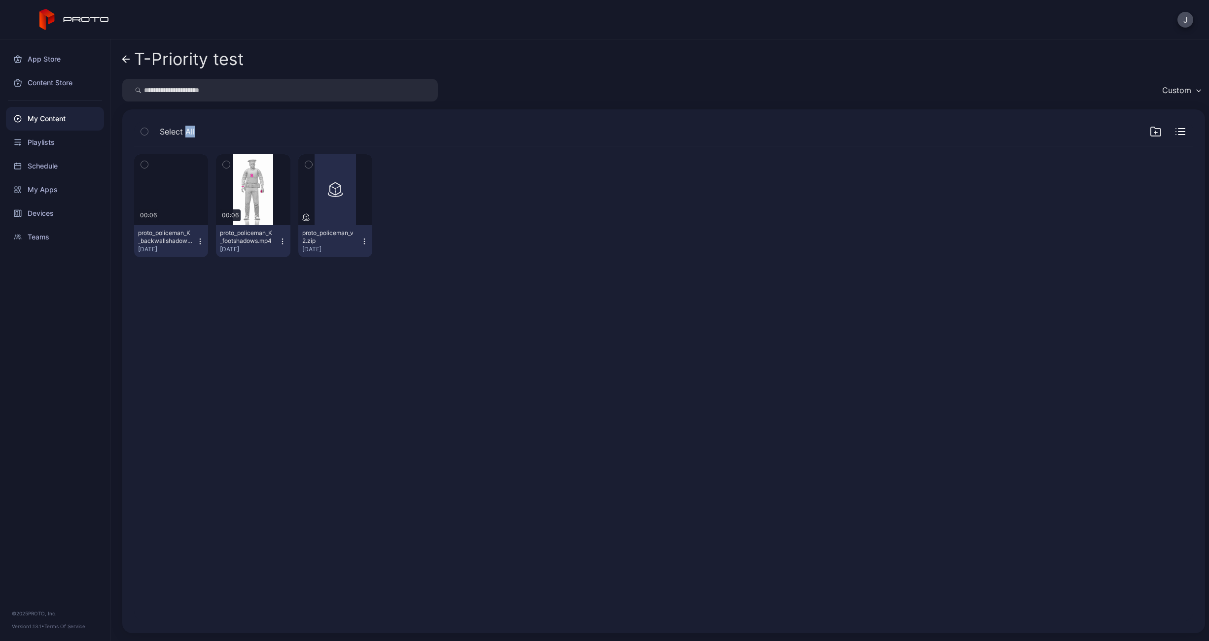
click at [143, 165] on icon "button" at bounding box center [144, 164] width 2 height 1
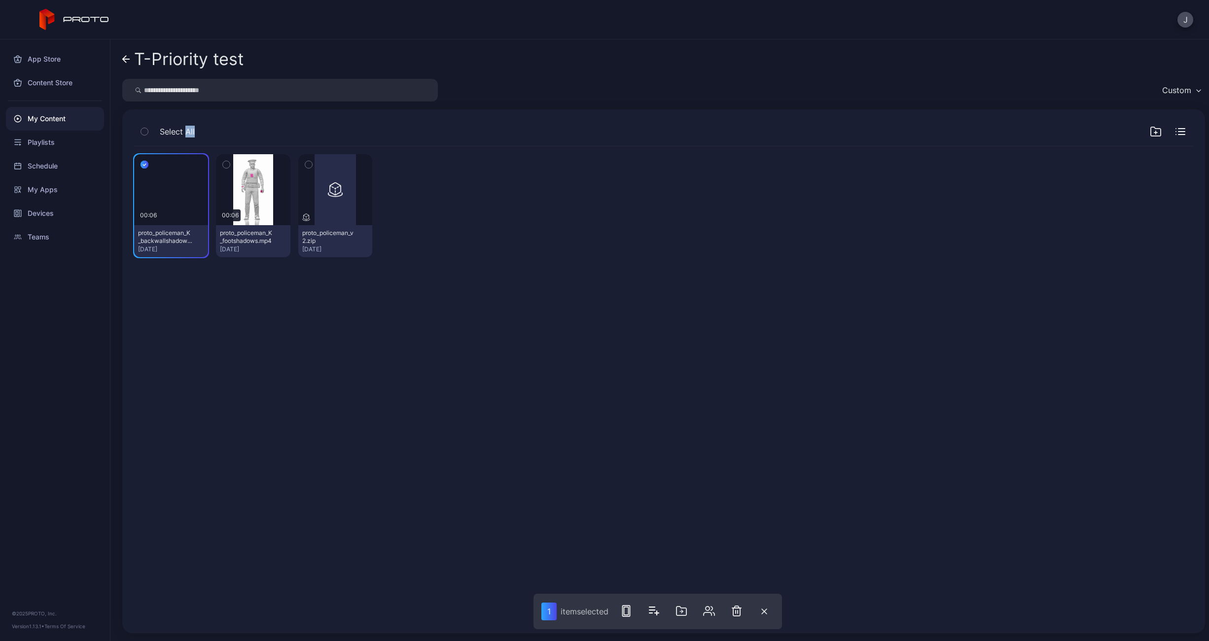
click at [145, 132] on icon "button" at bounding box center [144, 131] width 2 height 1
click at [181, 196] on div "Preview" at bounding box center [171, 190] width 32 height 16
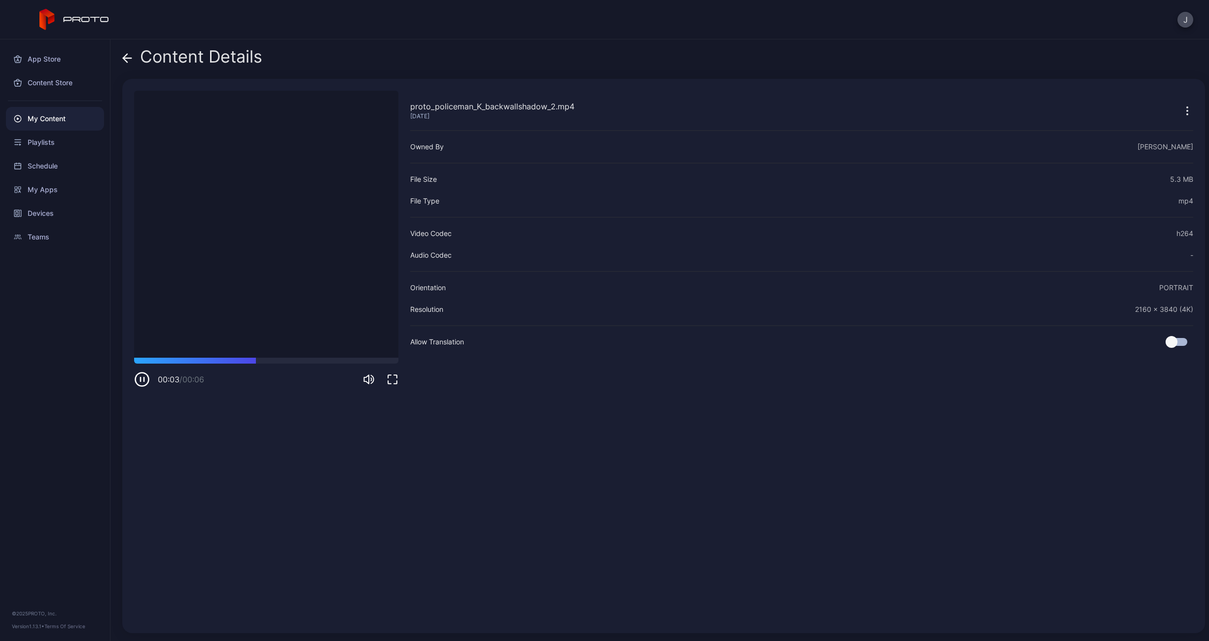
click at [130, 57] on icon at bounding box center [127, 58] width 10 height 10
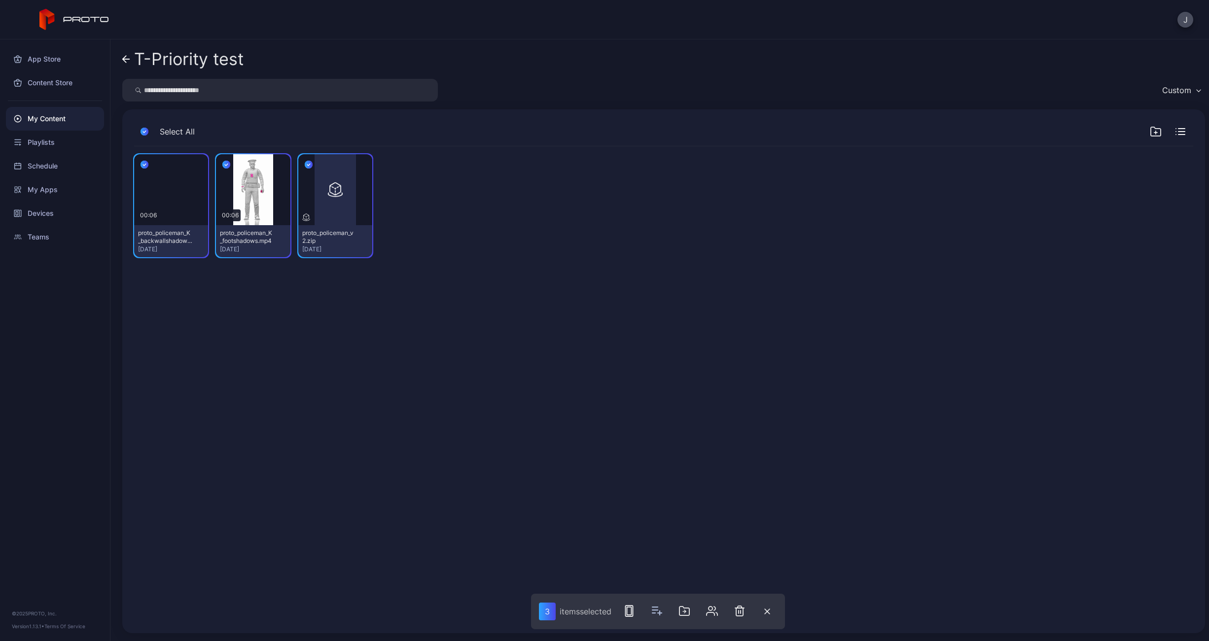
click at [145, 135] on icon "button" at bounding box center [144, 131] width 8 height 11
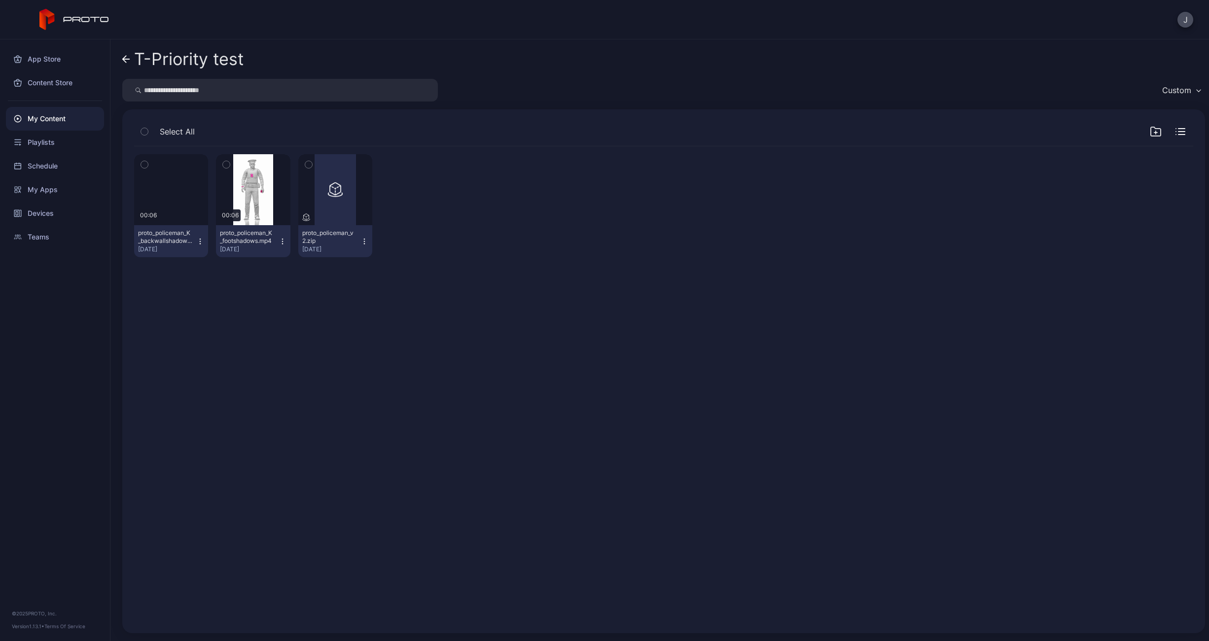
click at [278, 239] on icon "button" at bounding box center [282, 242] width 8 height 8
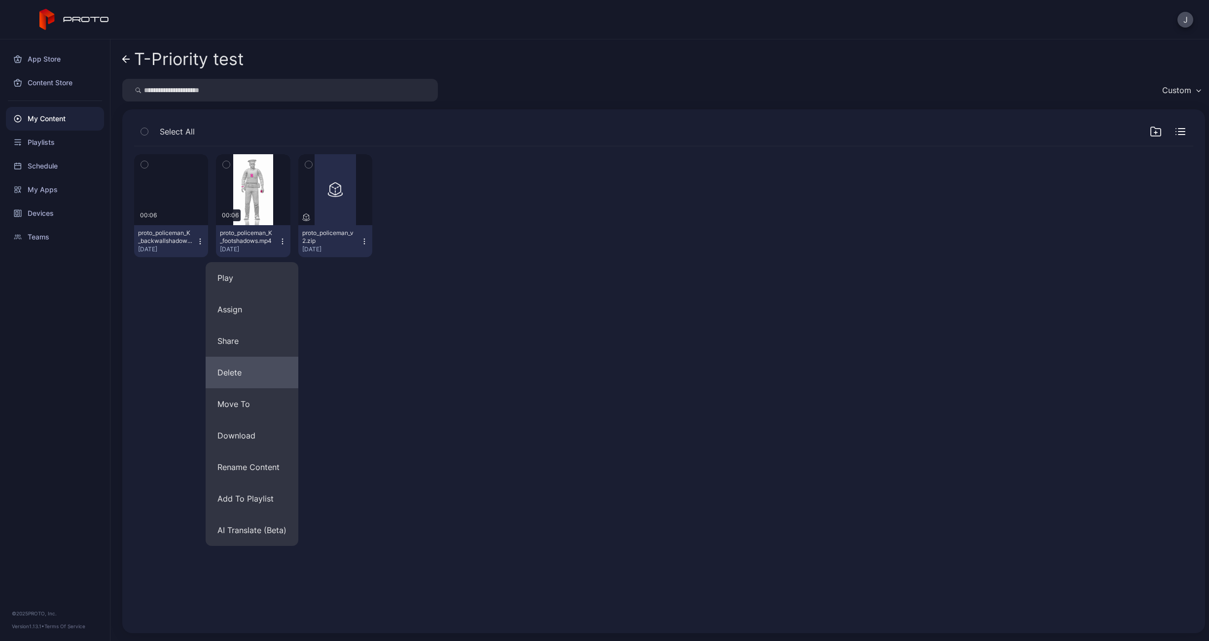
click at [237, 371] on button "Delete" at bounding box center [252, 373] width 93 height 32
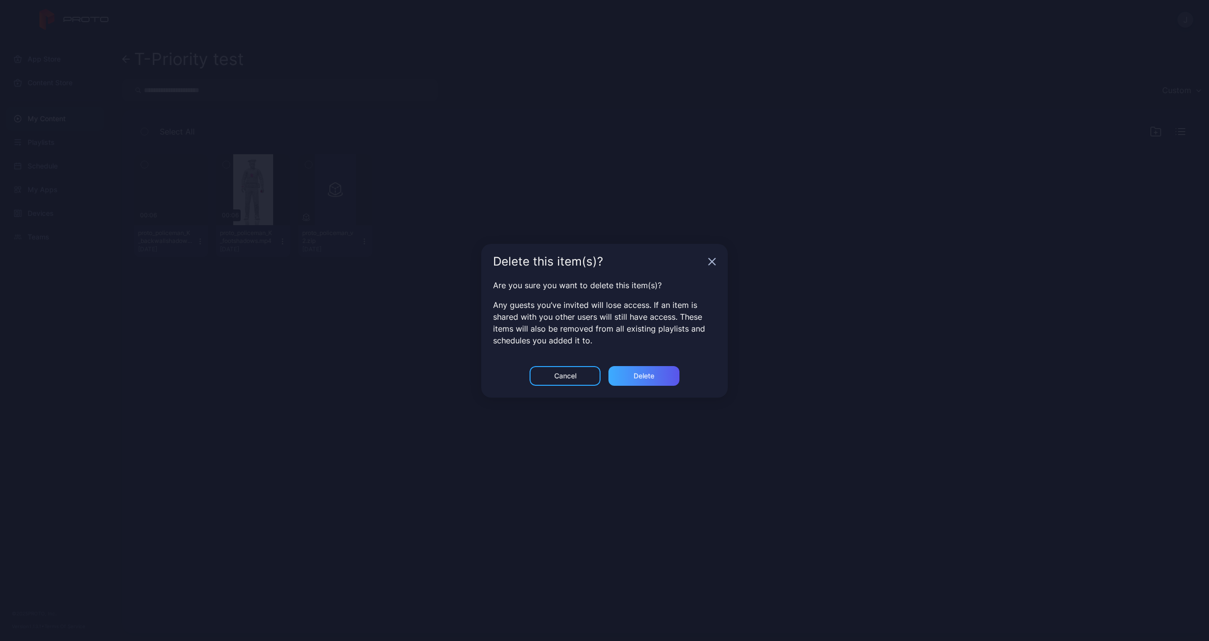
click at [630, 375] on div "Delete" at bounding box center [643, 376] width 71 height 20
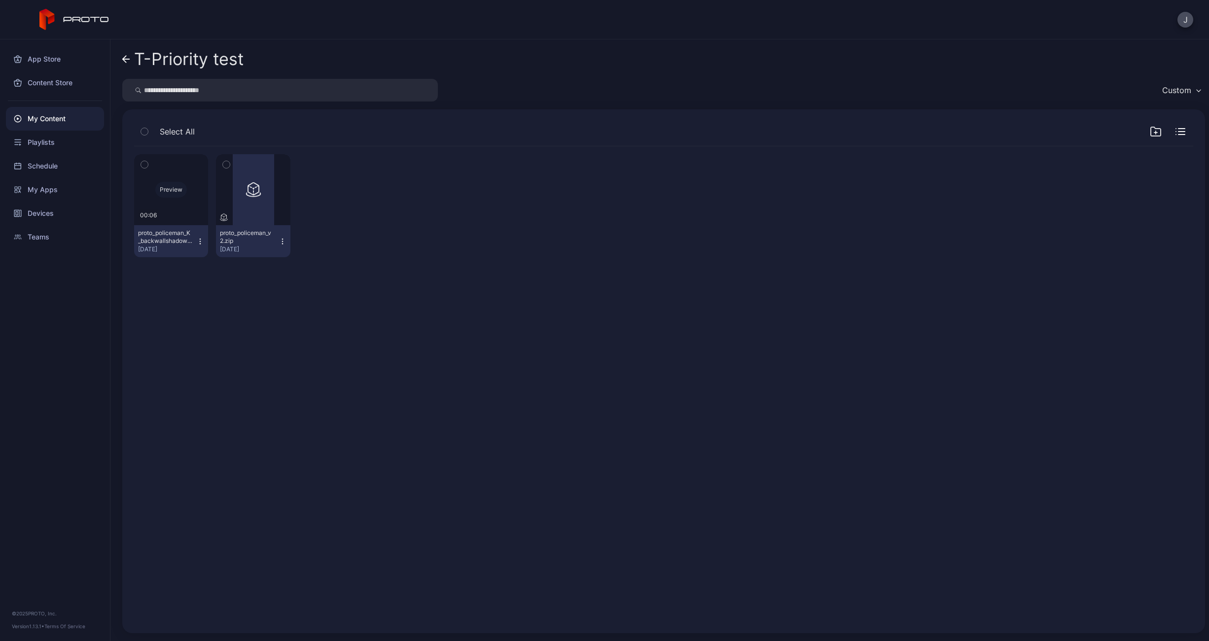
click at [179, 201] on div "Preview" at bounding box center [171, 189] width 74 height 71
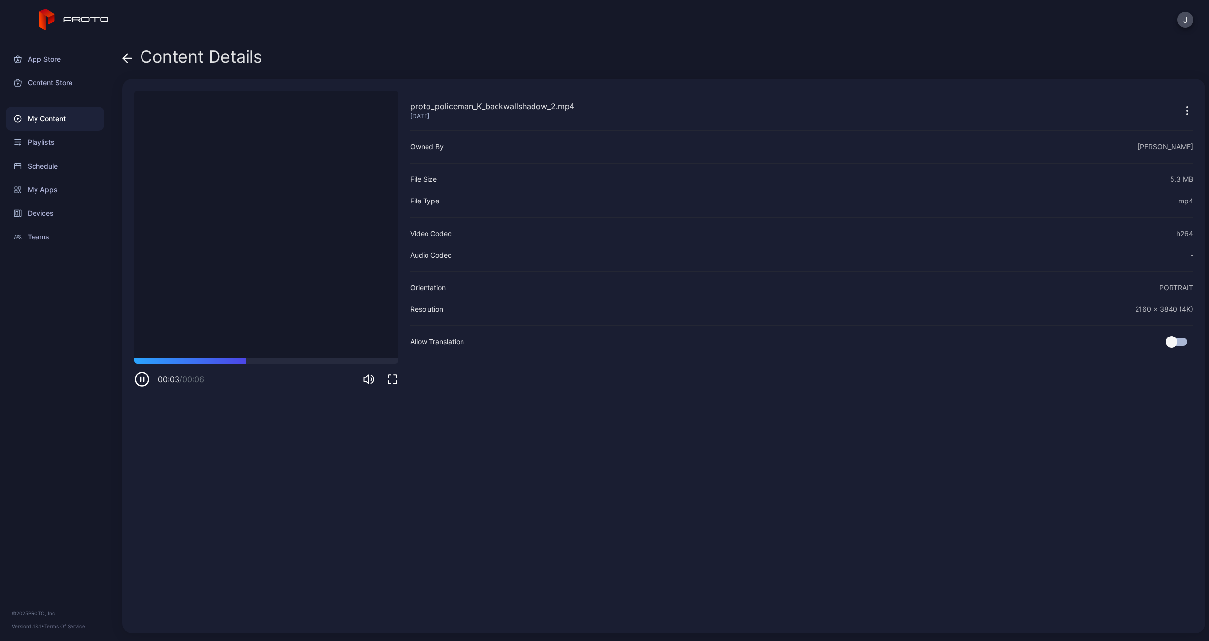
click at [126, 56] on icon at bounding box center [125, 58] width 4 height 8
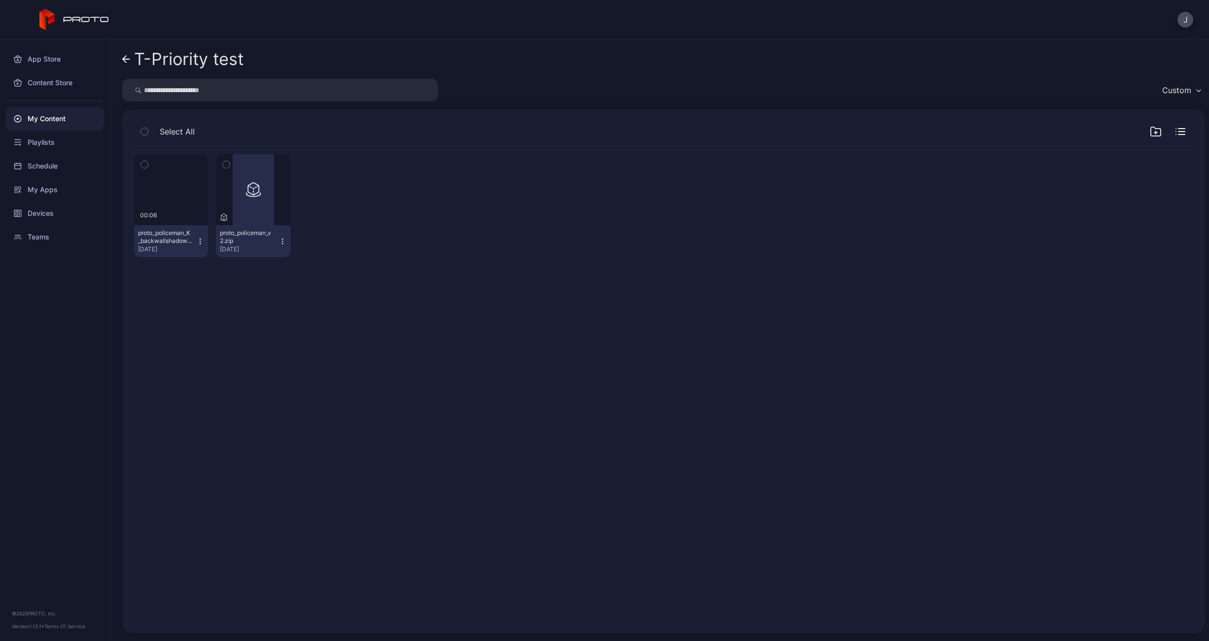
click at [122, 56] on div "T-Priority test Custom Select All Preview 00:06 proto_policeman_K_backwallshado…" at bounding box center [659, 340] width 1098 height 602
click at [122, 58] on icon at bounding box center [126, 59] width 8 height 8
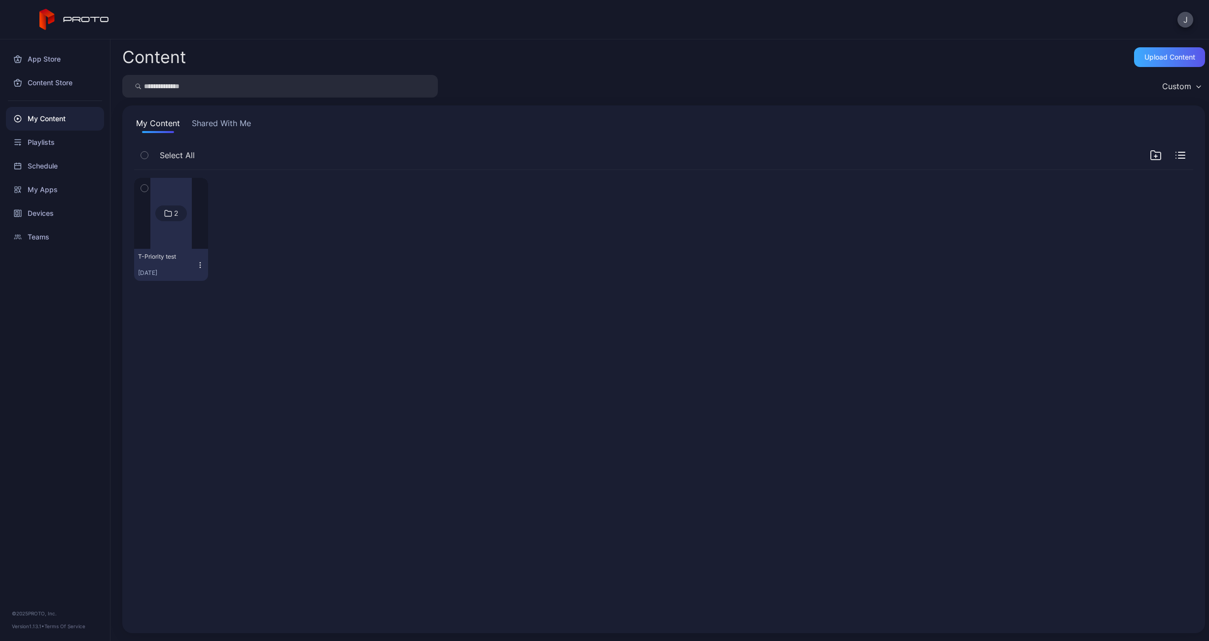
click at [1160, 54] on div "Upload Content" at bounding box center [1169, 57] width 51 height 8
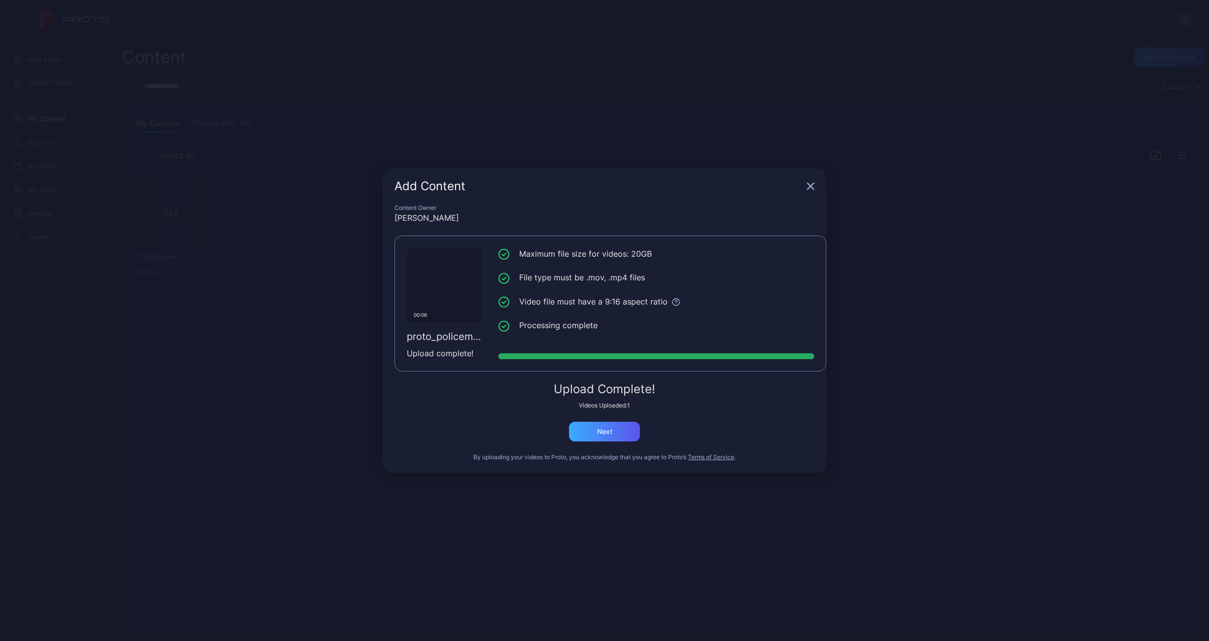
click at [608, 434] on div "Next" at bounding box center [604, 432] width 15 height 8
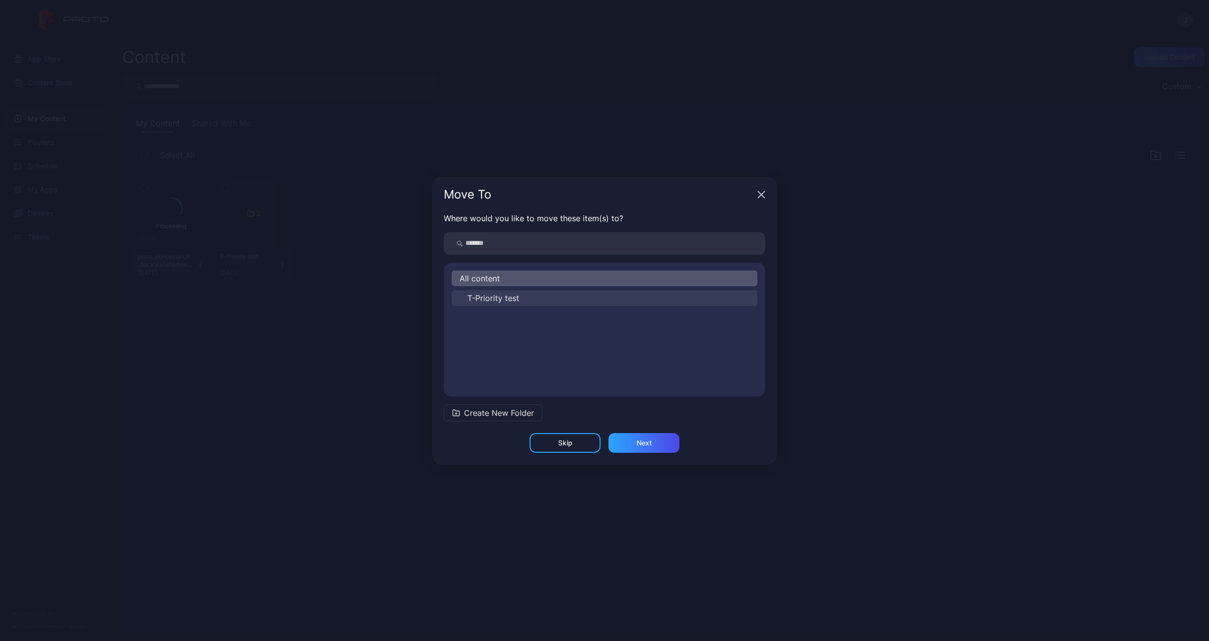
click at [491, 300] on span "T-Priority test" at bounding box center [493, 298] width 52 height 12
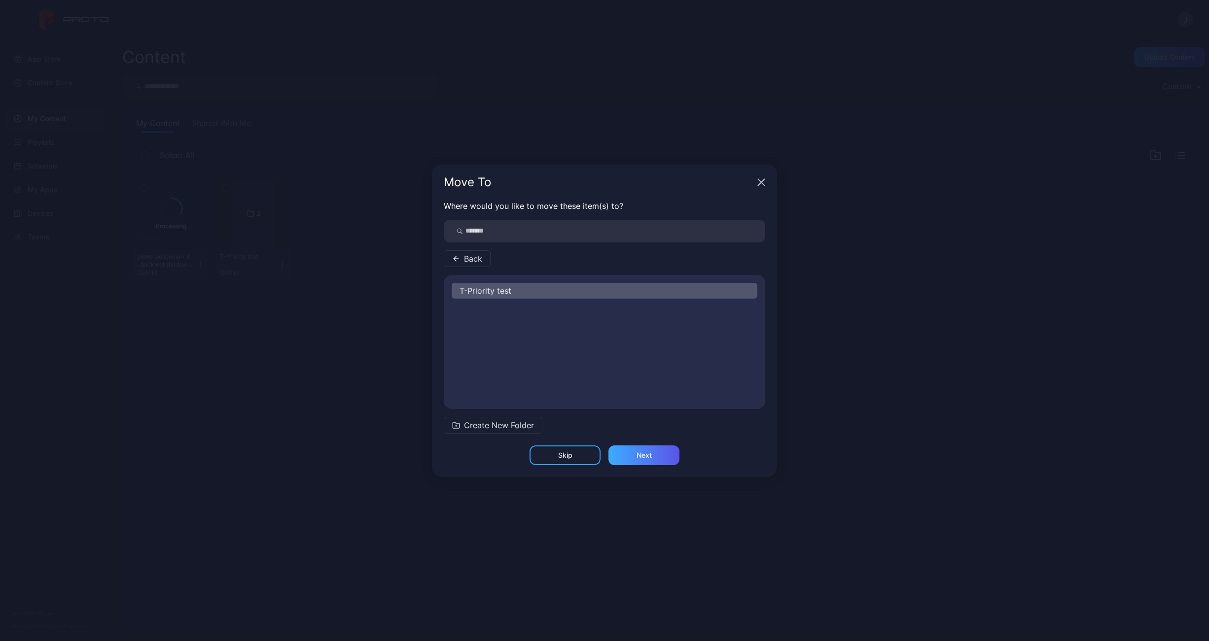
click at [649, 455] on div "Next" at bounding box center [643, 455] width 15 height 8
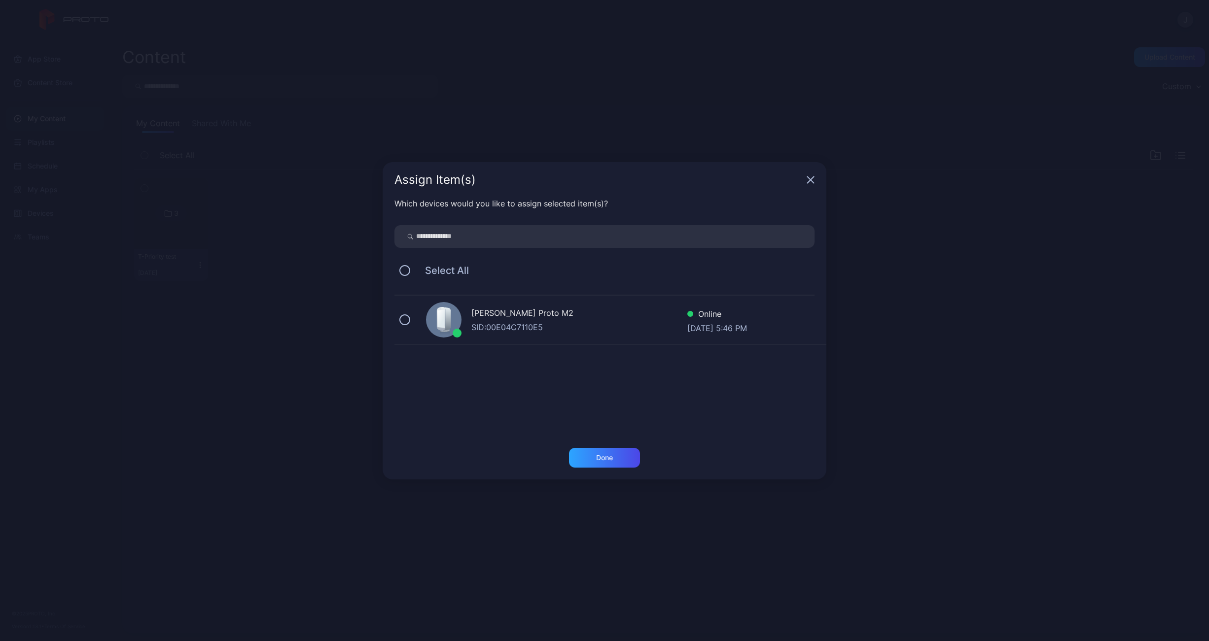
click at [420, 317] on div "[PERSON_NAME] Proto M2 SID: 00E04C7110E5 Online [DATE] 5:46 PM" at bounding box center [610, 320] width 432 height 49
click at [607, 454] on div "Done" at bounding box center [604, 458] width 17 height 8
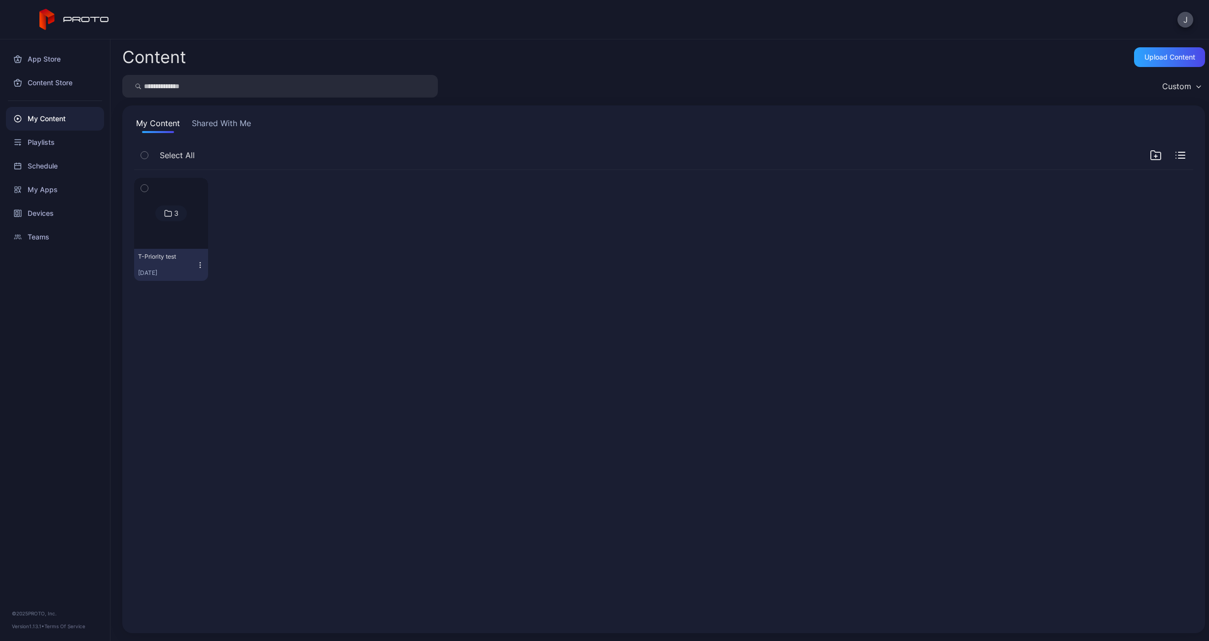
click at [145, 185] on icon "button" at bounding box center [144, 188] width 7 height 11
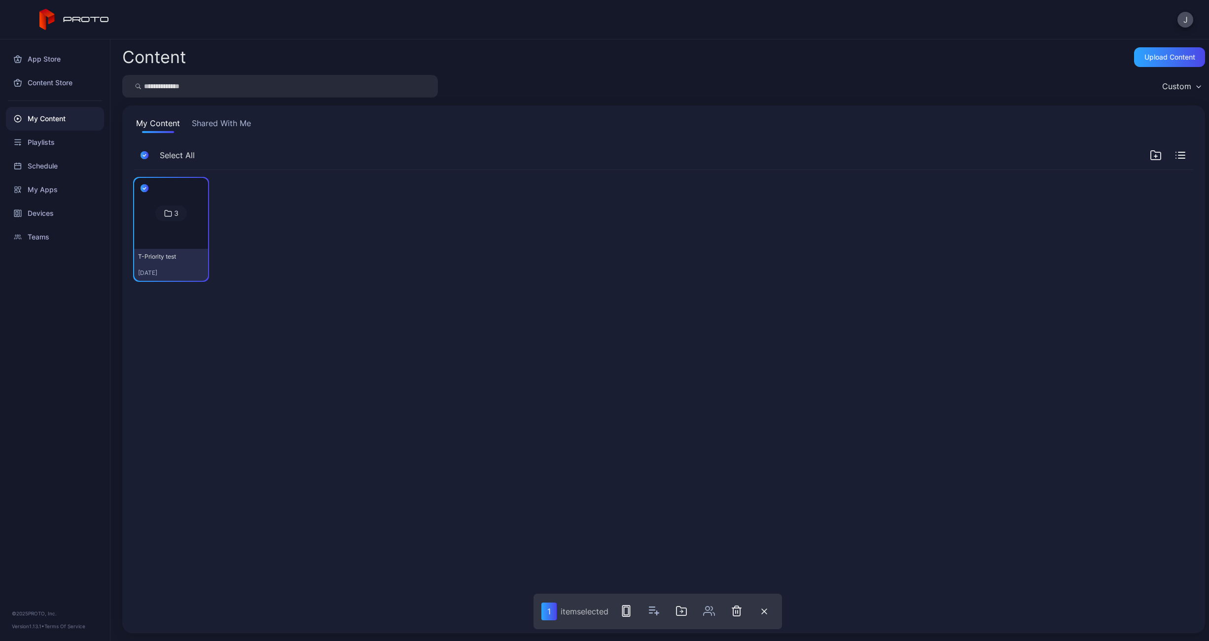
click at [171, 213] on img at bounding box center [171, 213] width 0 height 0
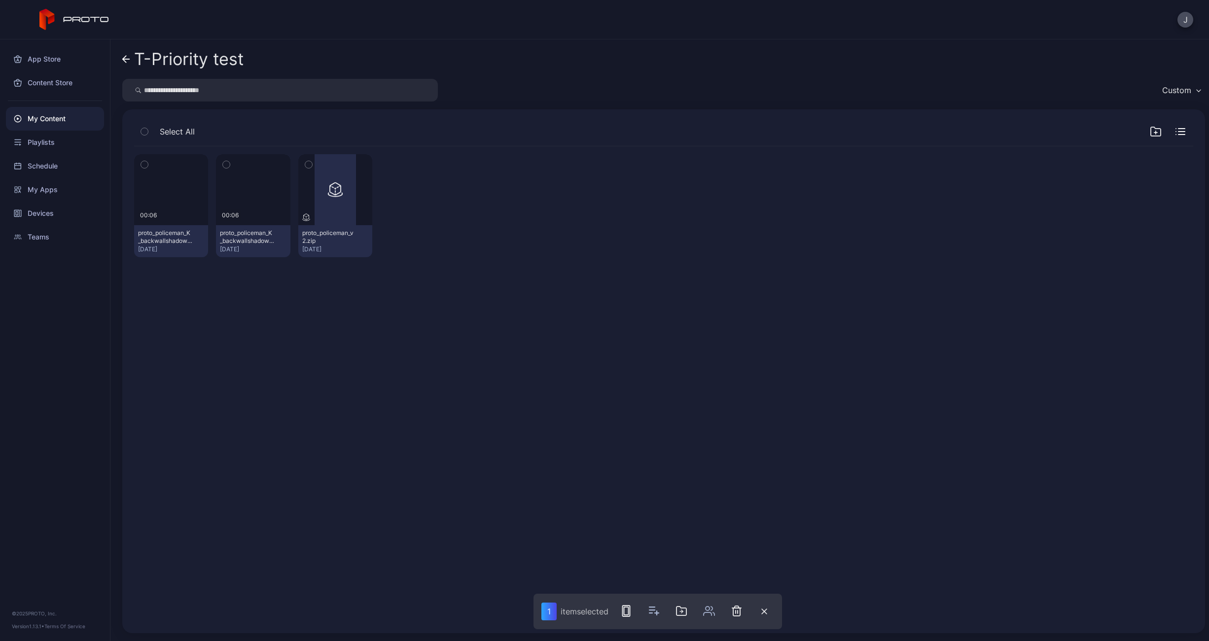
click at [224, 164] on icon "button" at bounding box center [226, 164] width 7 height 11
drag, startPoint x: 147, startPoint y: 161, endPoint x: 177, endPoint y: 173, distance: 32.3
click at [147, 161] on icon "button" at bounding box center [144, 164] width 7 height 11
click at [743, 610] on icon "button" at bounding box center [739, 611] width 12 height 12
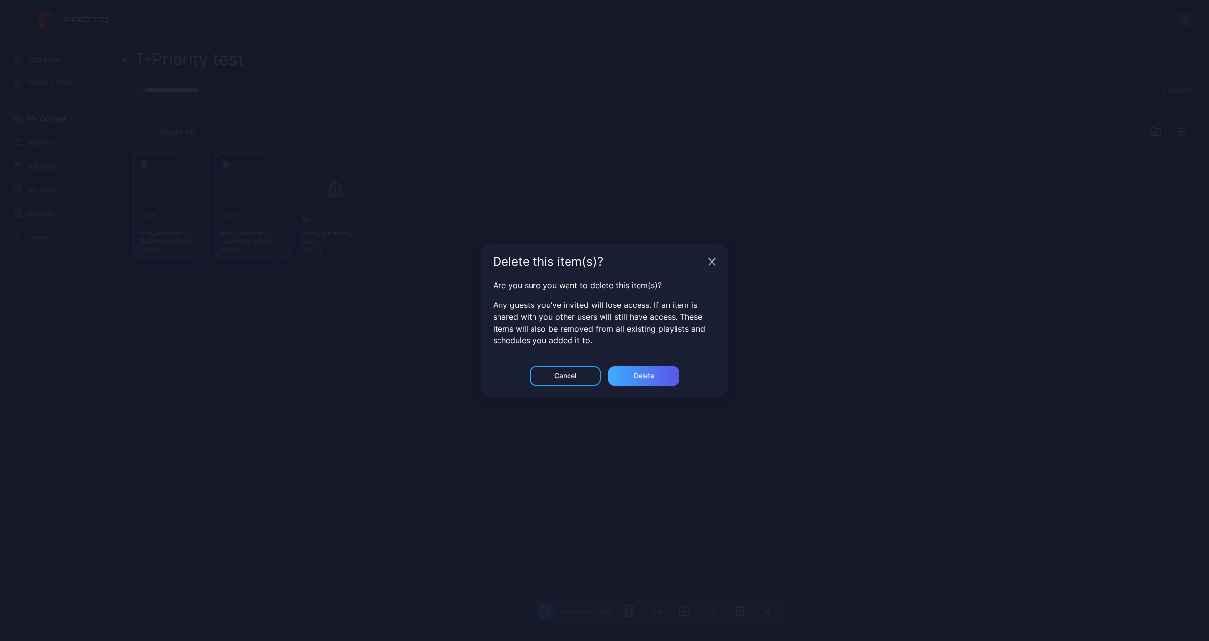
click at [641, 372] on div "Delete" at bounding box center [643, 376] width 21 height 8
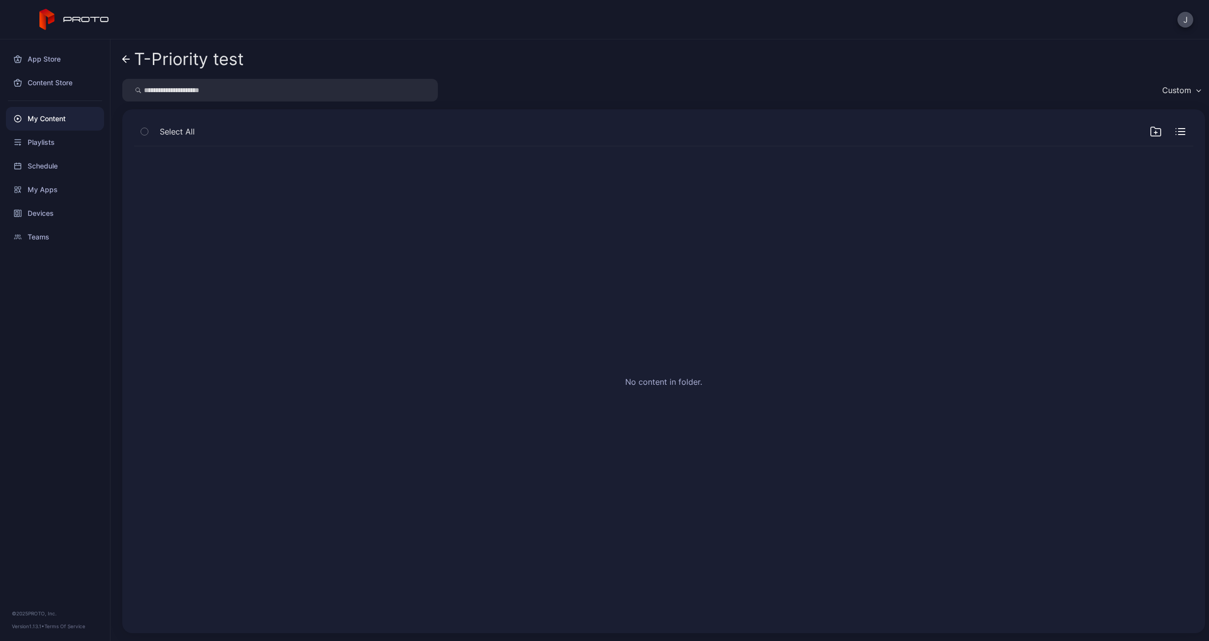
click at [173, 130] on span "Select All" at bounding box center [177, 132] width 35 height 12
click at [123, 58] on icon at bounding box center [126, 59] width 8 height 8
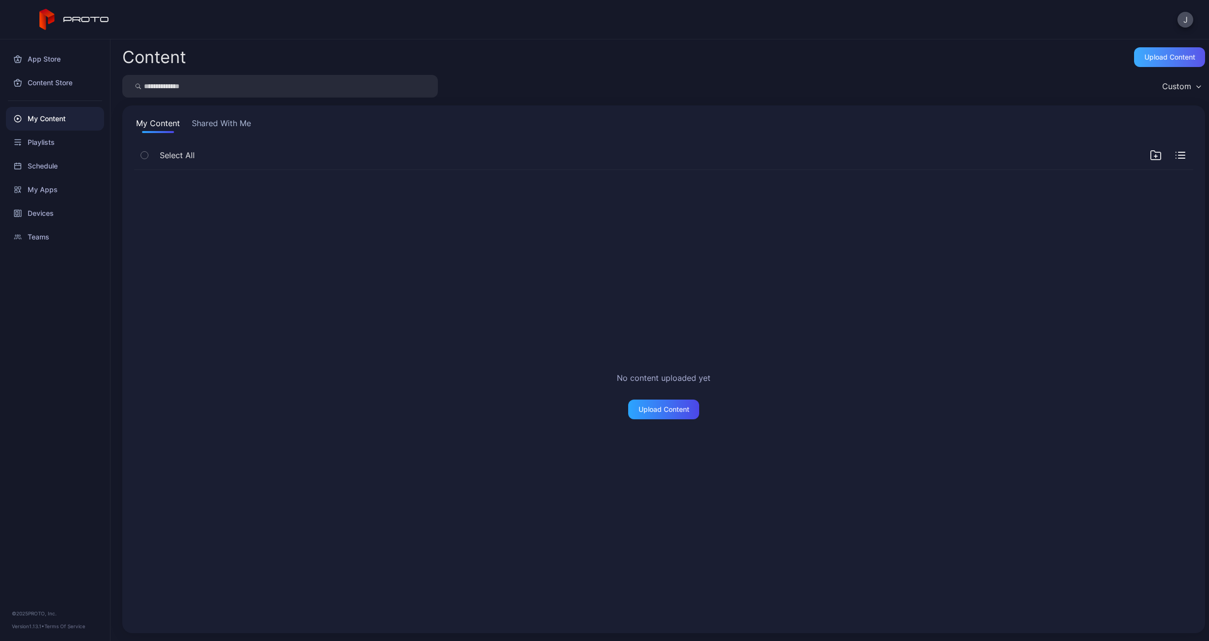
click at [1147, 58] on div "Upload Content" at bounding box center [1169, 57] width 51 height 8
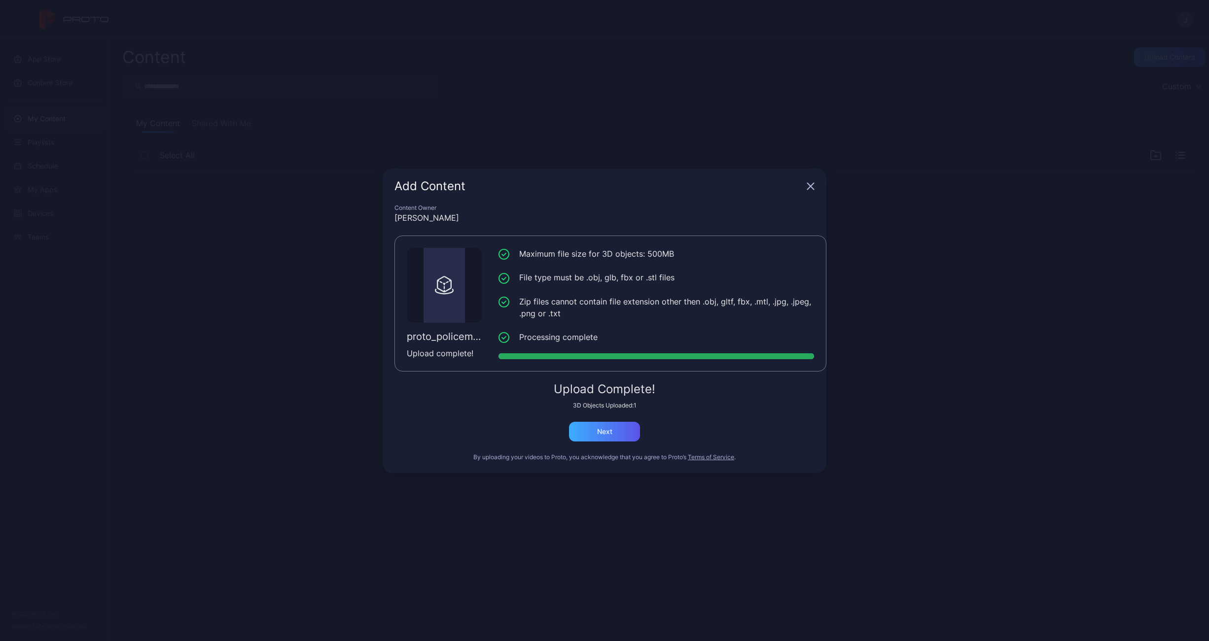
click at [618, 432] on div "Next" at bounding box center [604, 432] width 71 height 20
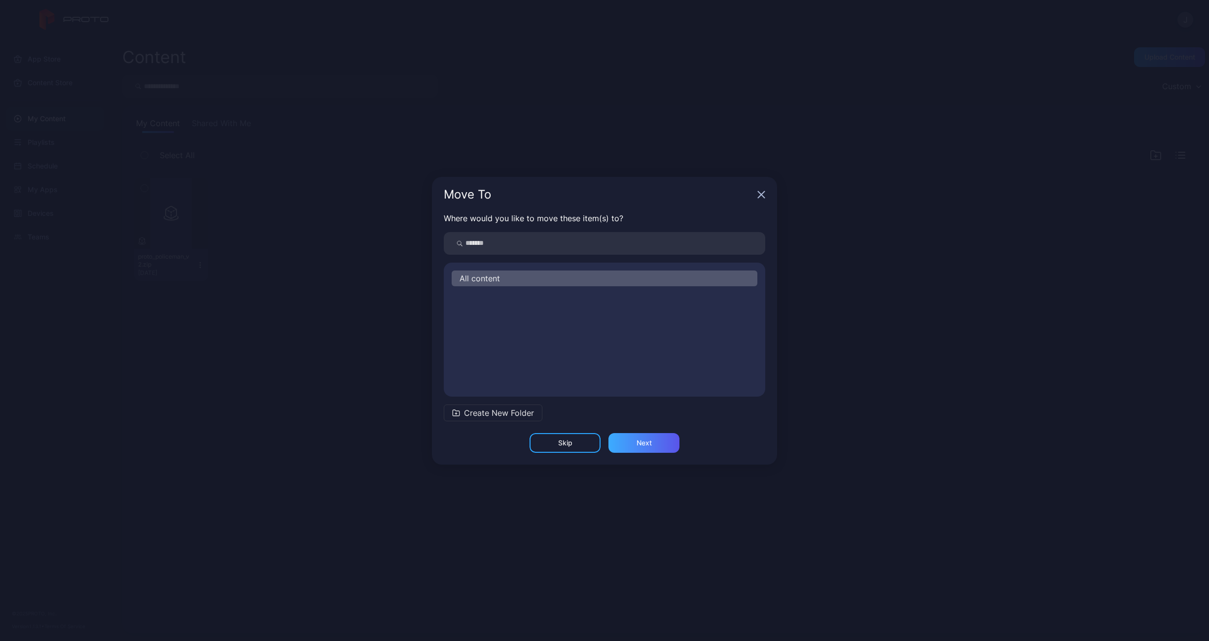
click at [635, 443] on div "Next" at bounding box center [643, 443] width 71 height 20
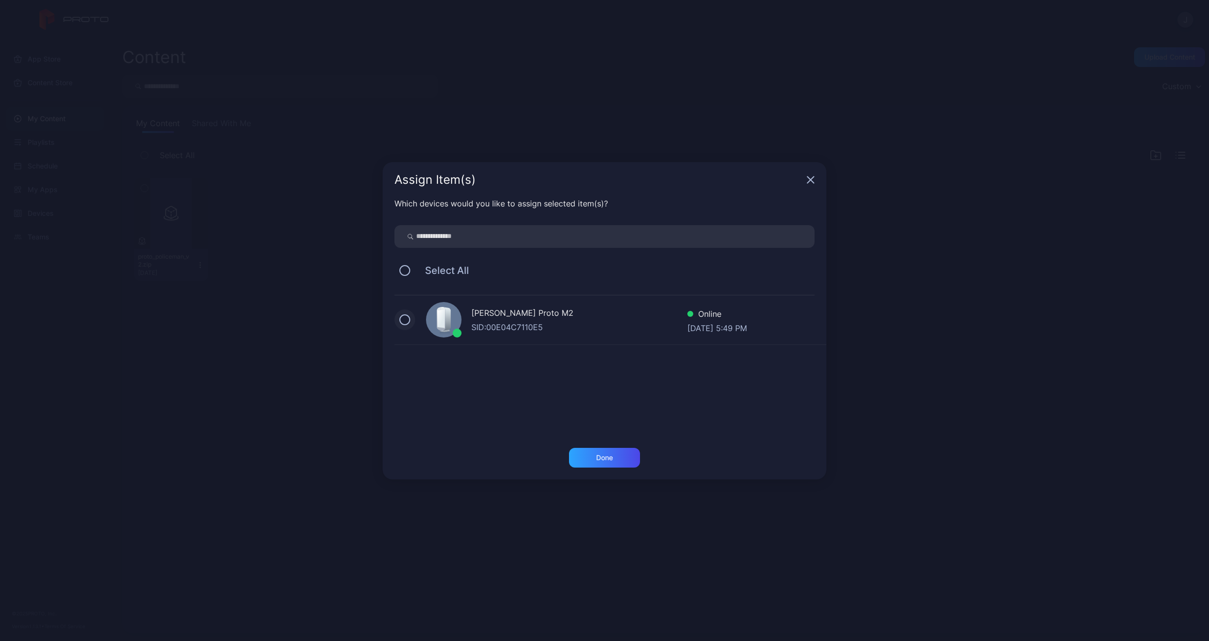
click at [405, 322] on button at bounding box center [404, 319] width 11 height 11
click at [619, 446] on div "Which devices would you like to assign selected item(s)? Select All [PERSON_NAM…" at bounding box center [604, 323] width 444 height 250
click at [607, 455] on div "Done" at bounding box center [604, 458] width 17 height 8
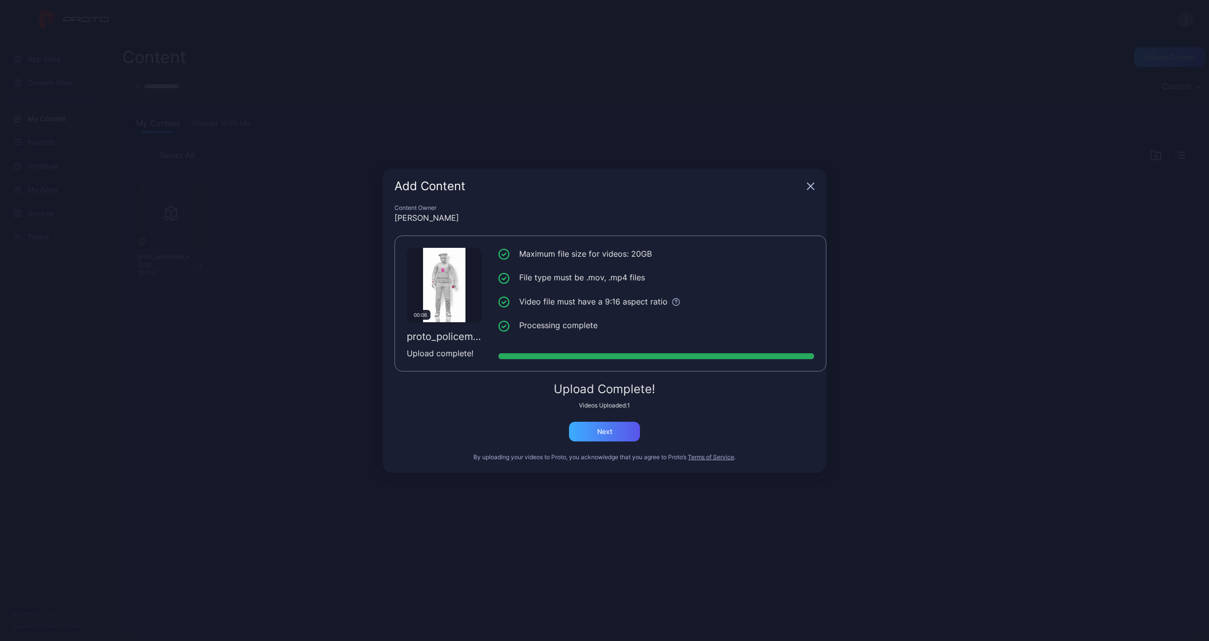
click at [602, 432] on div "Next" at bounding box center [604, 432] width 15 height 8
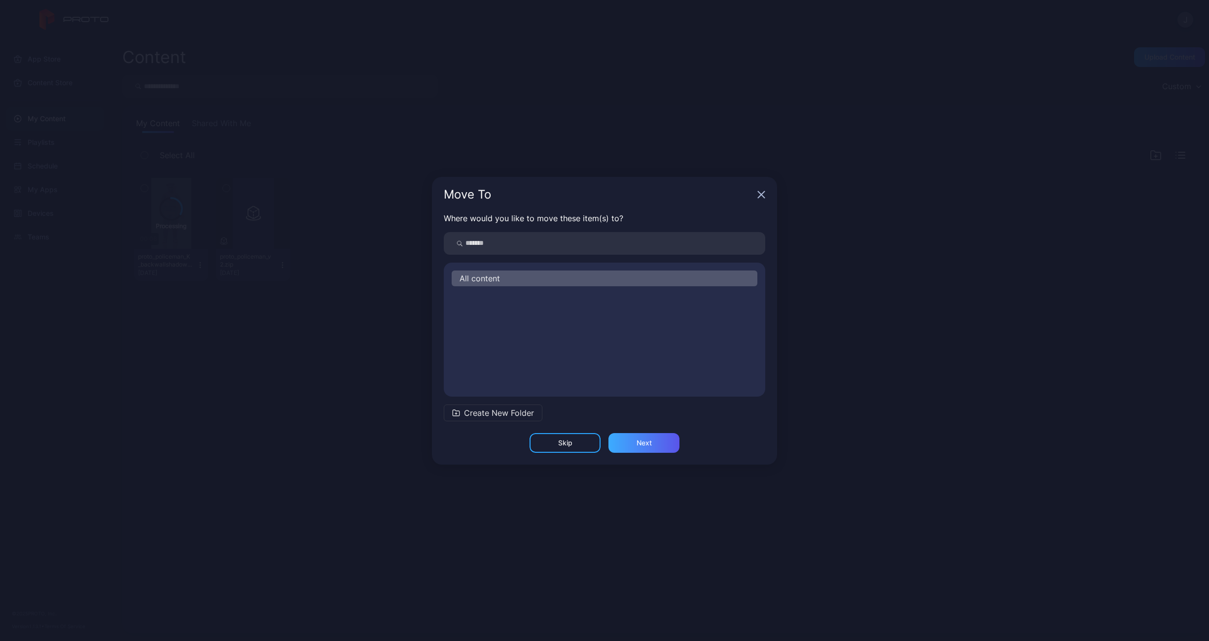
click at [637, 442] on div "Next" at bounding box center [643, 443] width 15 height 8
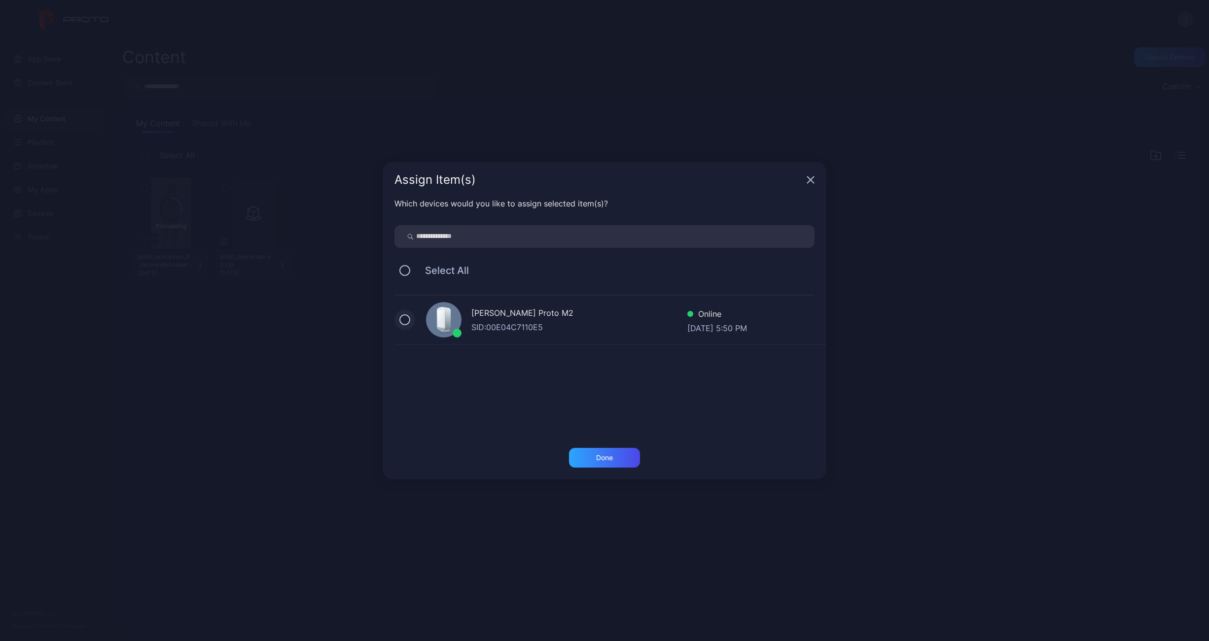
click at [406, 316] on button at bounding box center [404, 319] width 11 height 11
click at [614, 459] on div "Done" at bounding box center [604, 458] width 71 height 20
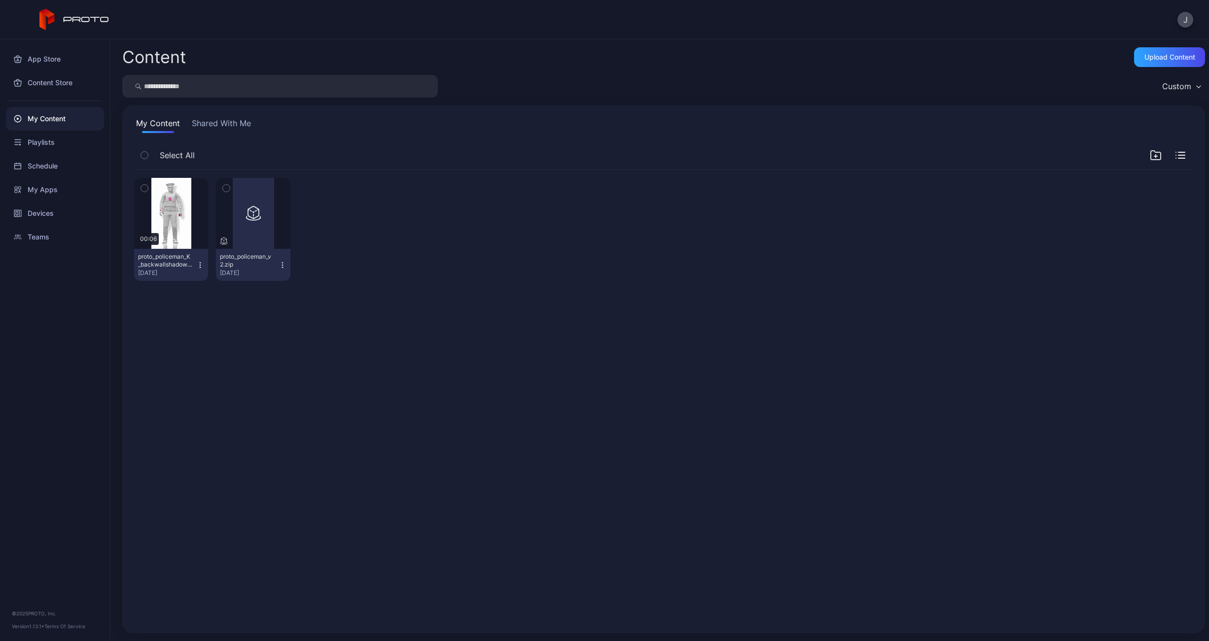
click at [144, 186] on icon "button" at bounding box center [144, 188] width 7 height 11
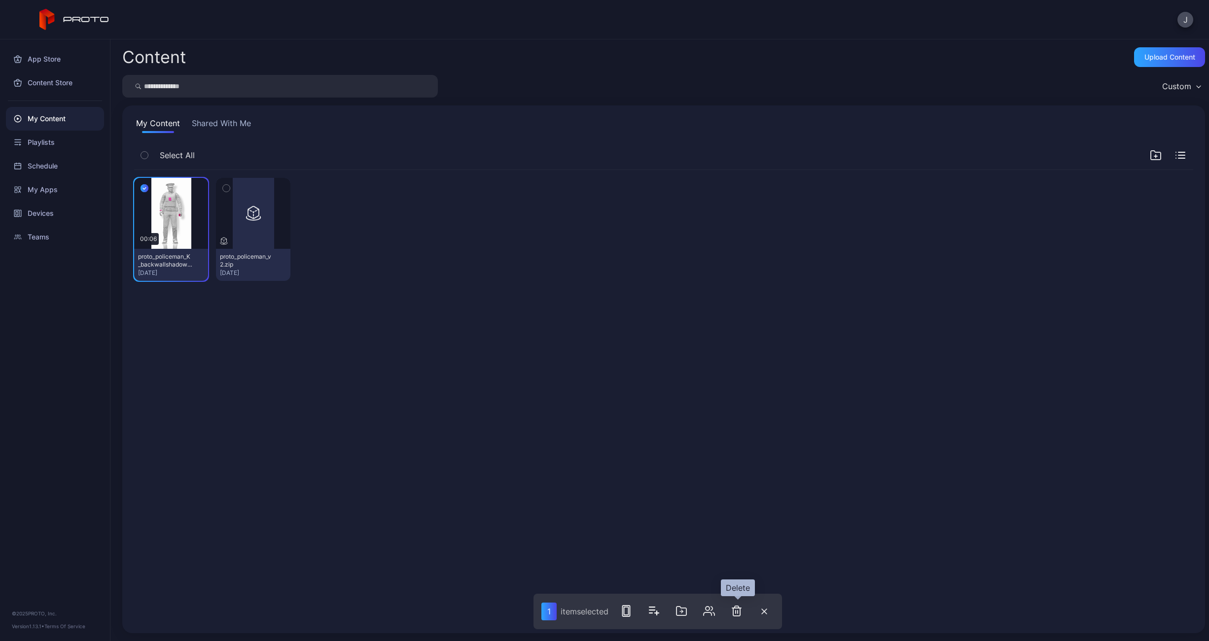
click at [737, 614] on icon "button" at bounding box center [736, 611] width 12 height 12
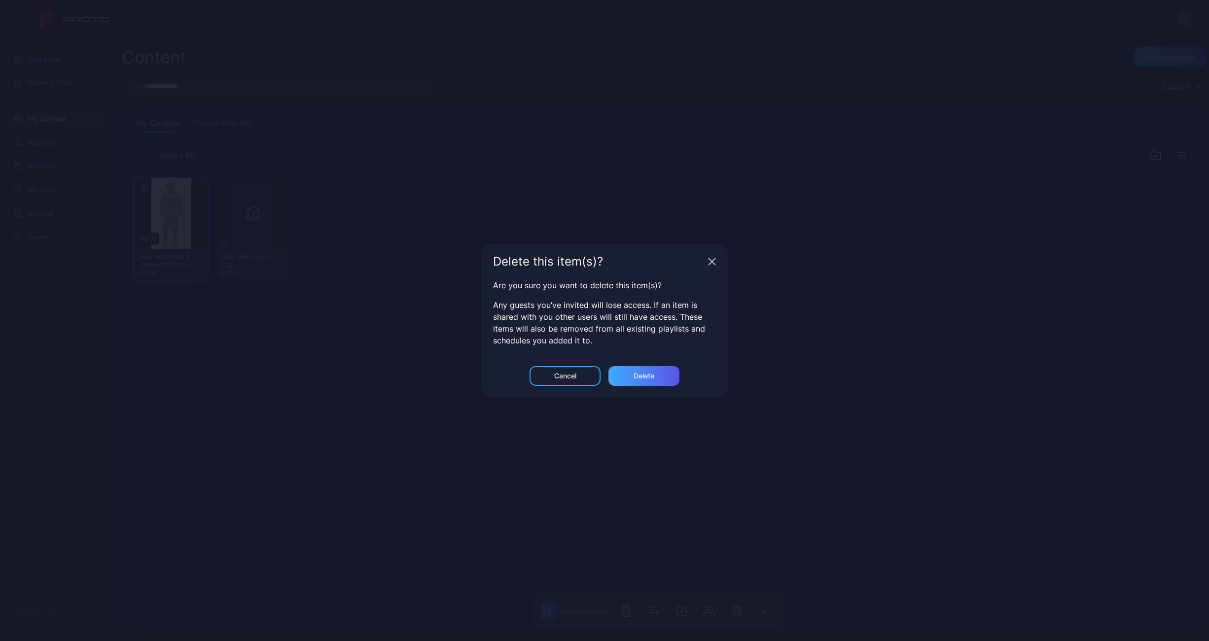
click at [634, 372] on div "Delete" at bounding box center [643, 376] width 21 height 8
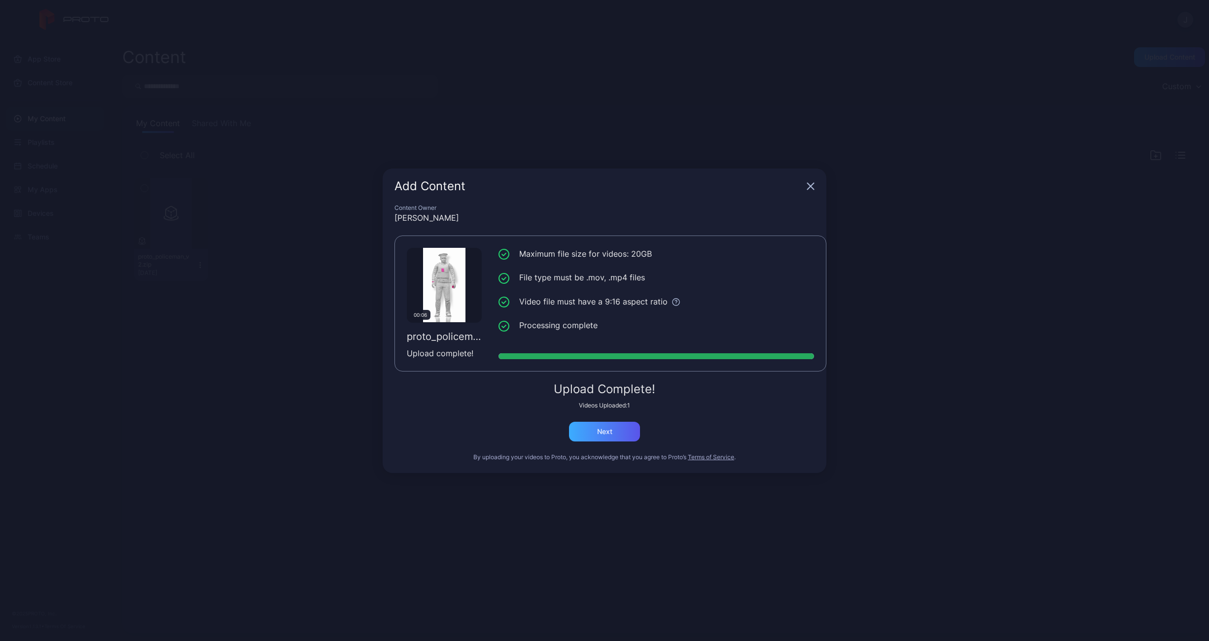
click at [604, 431] on div "Next" at bounding box center [604, 432] width 15 height 8
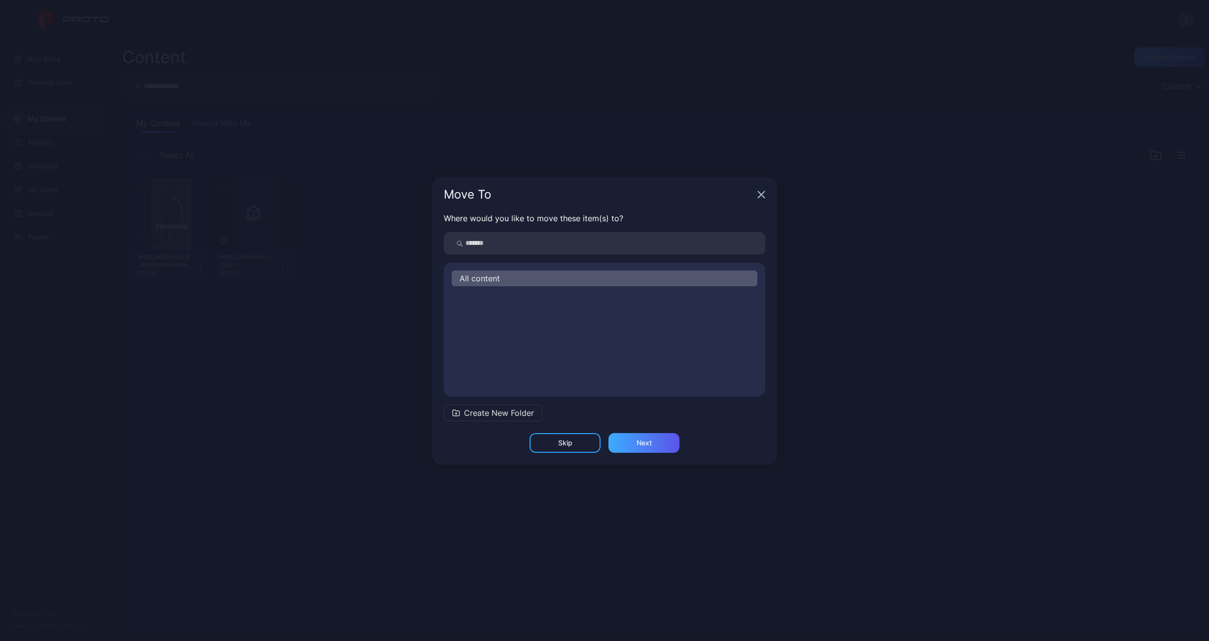
click at [651, 445] on div "Next" at bounding box center [643, 443] width 15 height 8
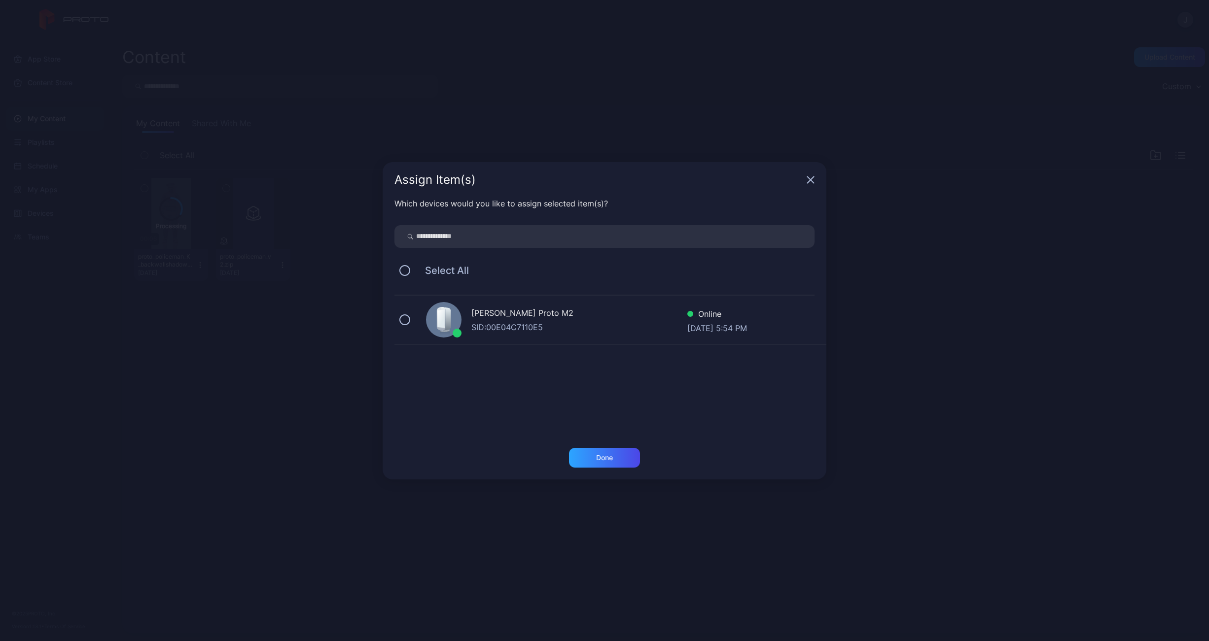
click at [429, 326] on div at bounding box center [443, 319] width 35 height 35
click at [592, 456] on div "Done" at bounding box center [604, 458] width 71 height 20
